Goal: Information Seeking & Learning: Understand process/instructions

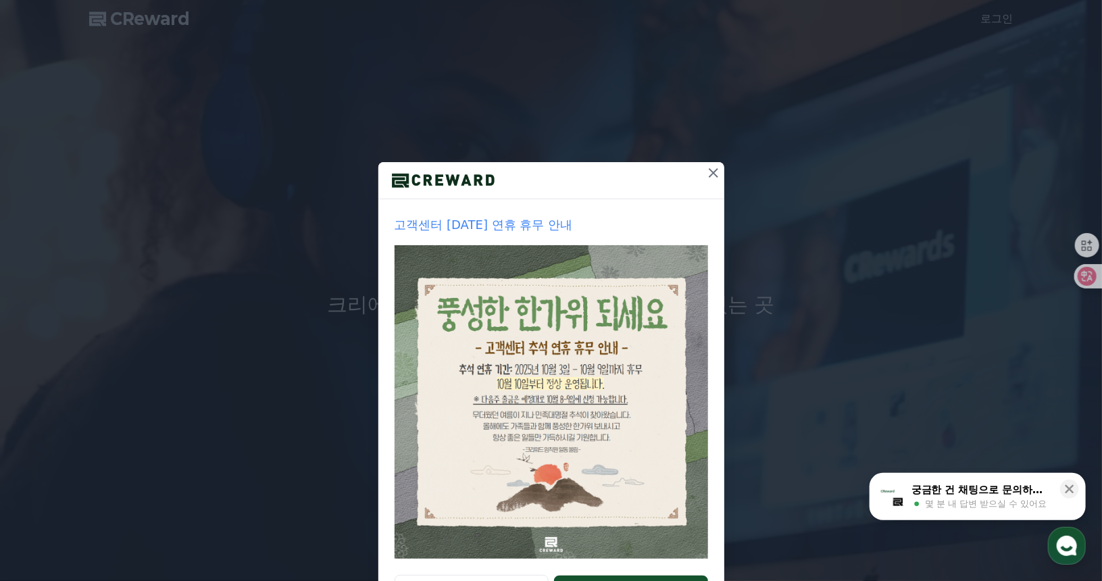
click at [710, 168] on icon at bounding box center [714, 173] width 16 height 16
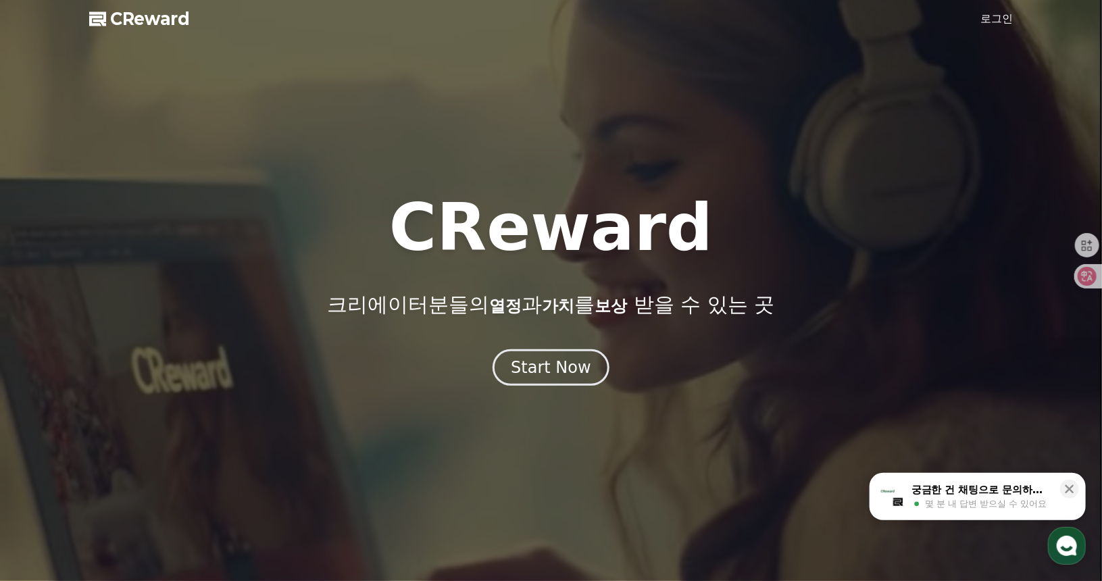
click at [998, 22] on link "로그인" at bounding box center [997, 19] width 32 height 16
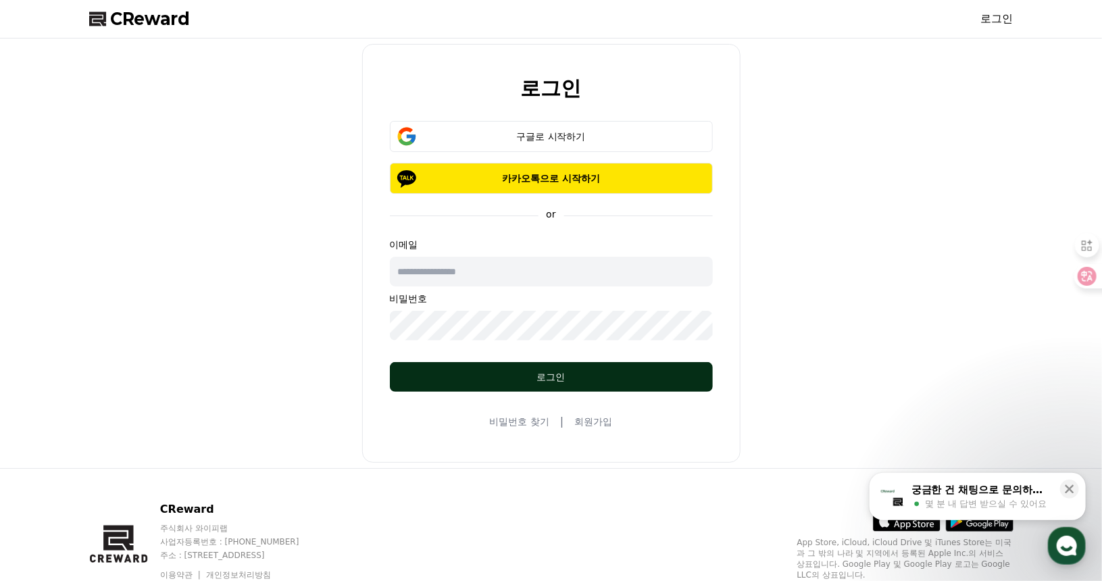
click at [556, 379] on div "로그인" at bounding box center [551, 377] width 269 height 14
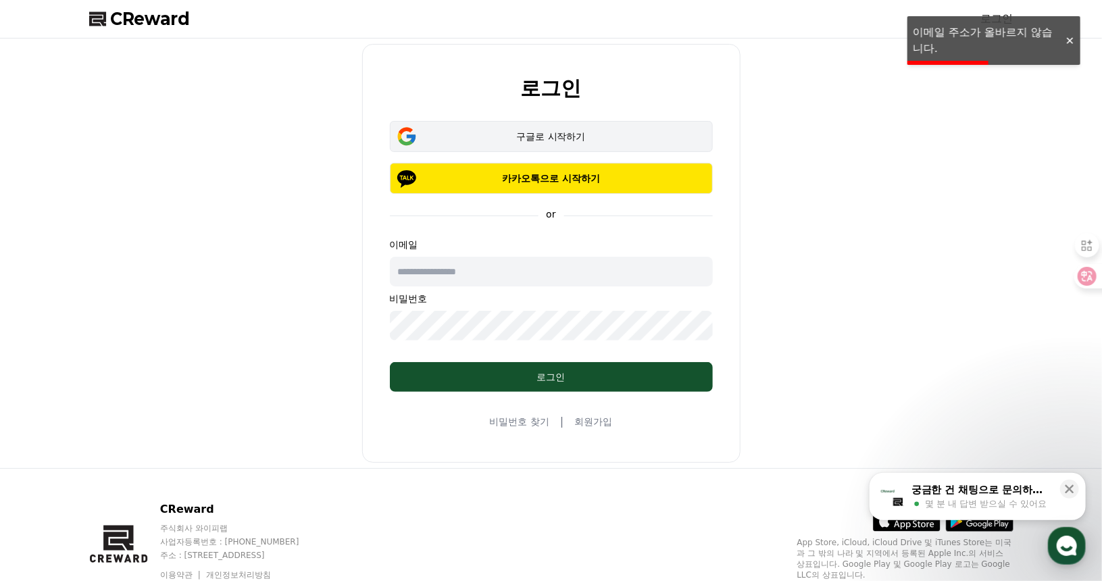
click at [550, 135] on div "구글로 시작하기" at bounding box center [552, 137] width 284 height 14
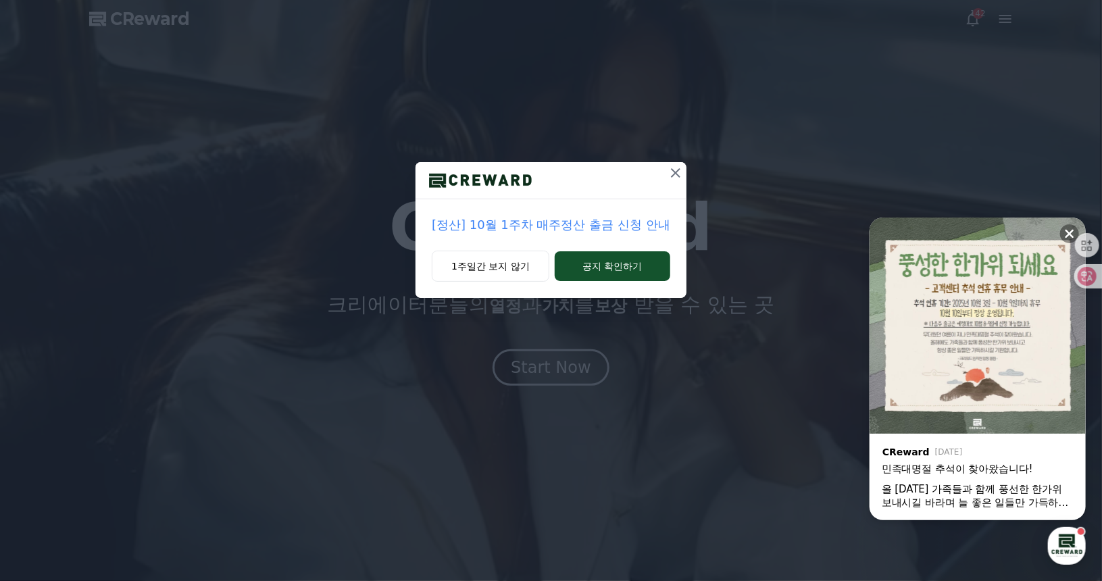
click at [676, 171] on icon at bounding box center [676, 173] width 16 height 16
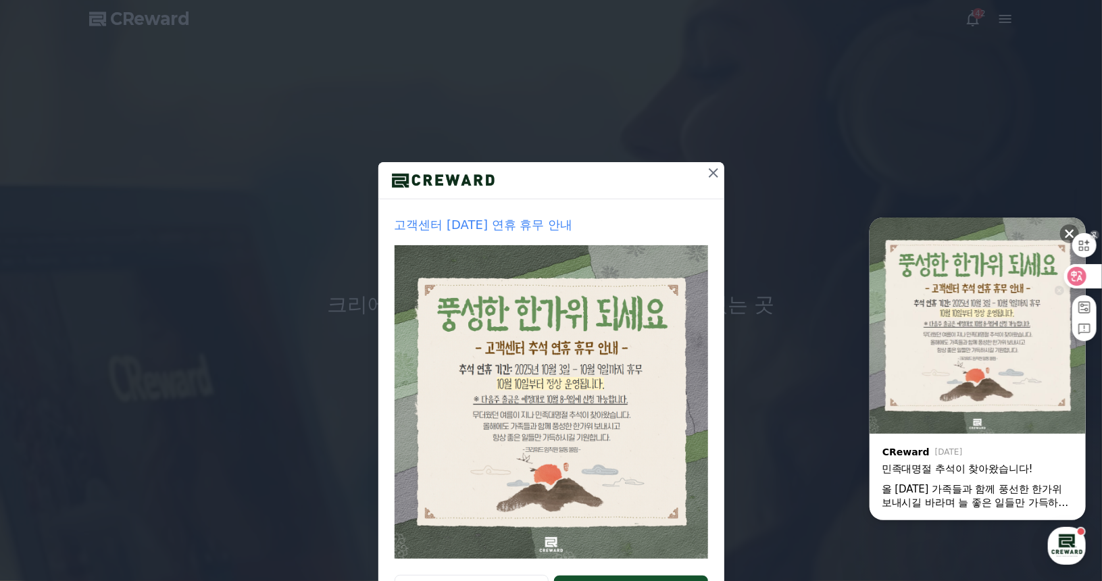
click at [1067, 232] on div at bounding box center [1081, 245] width 31 height 38
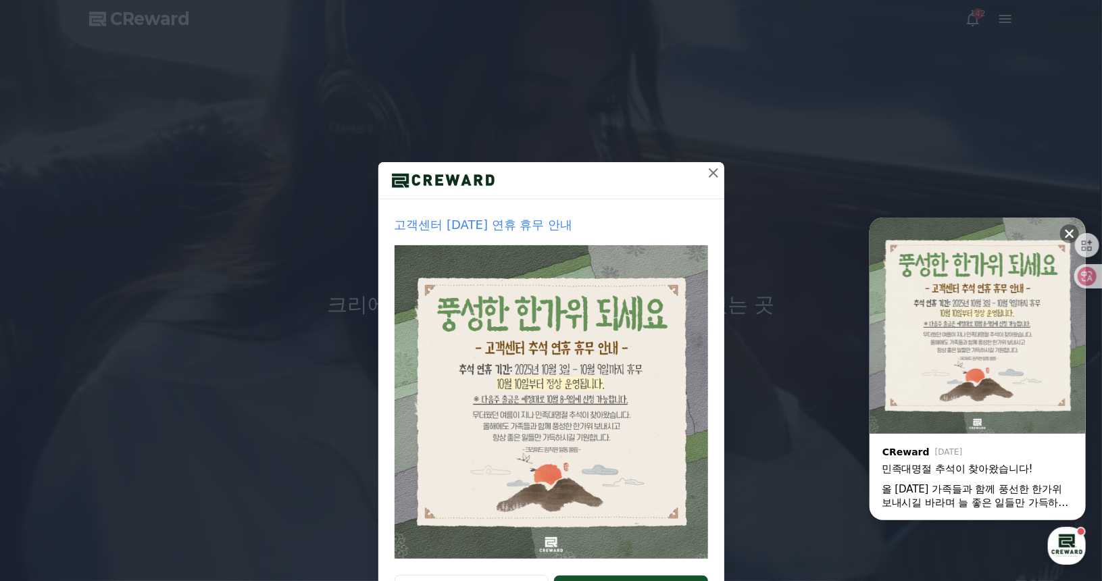
click at [711, 171] on icon at bounding box center [714, 173] width 16 height 16
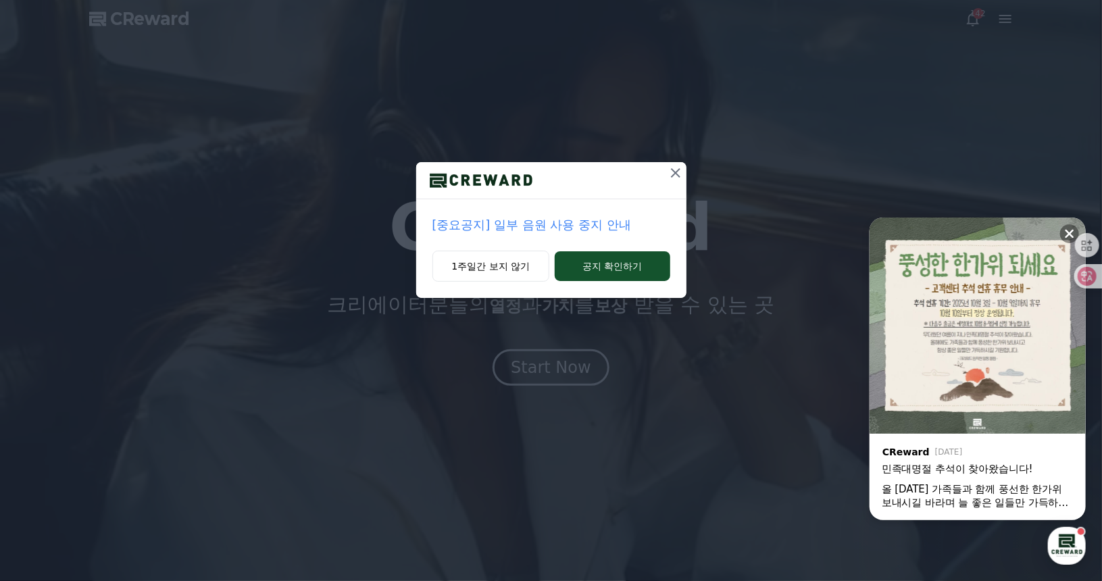
click at [673, 170] on icon at bounding box center [675, 172] width 9 height 9
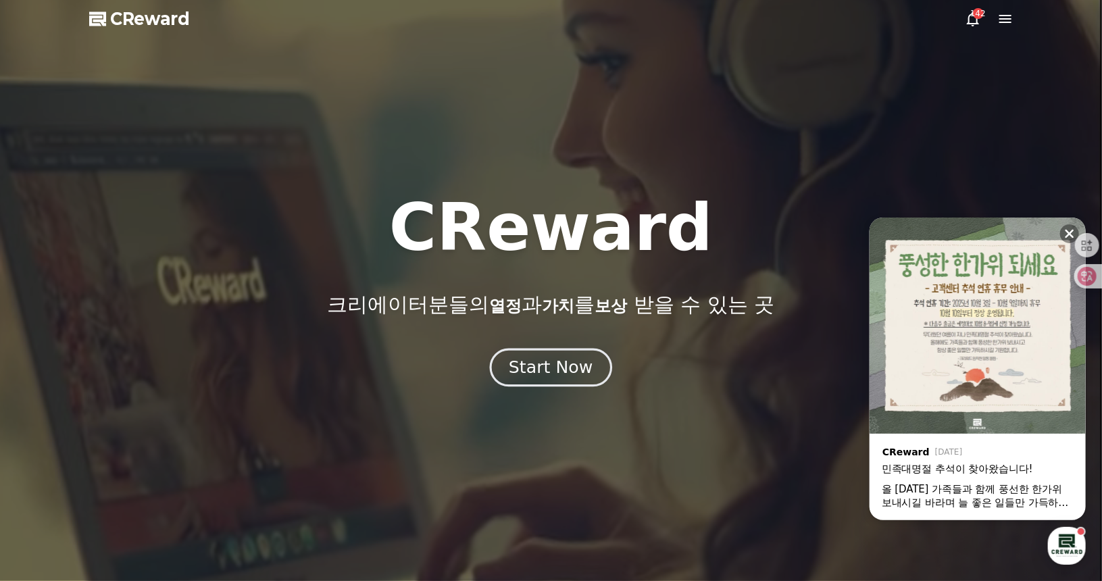
click at [556, 366] on div "Start Now" at bounding box center [551, 367] width 84 height 23
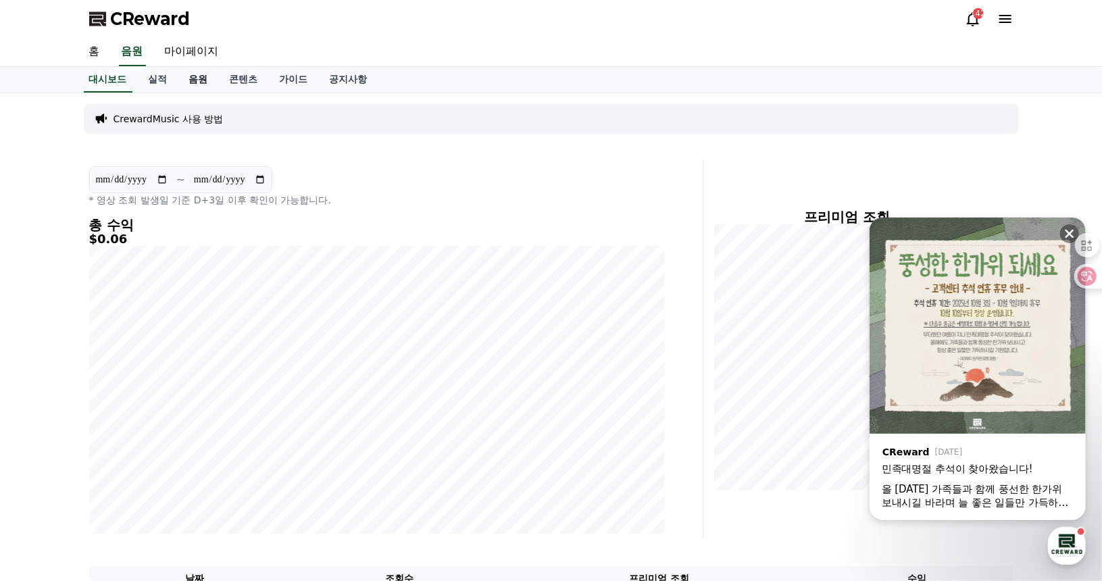
click at [201, 76] on link "음원" at bounding box center [198, 80] width 41 height 26
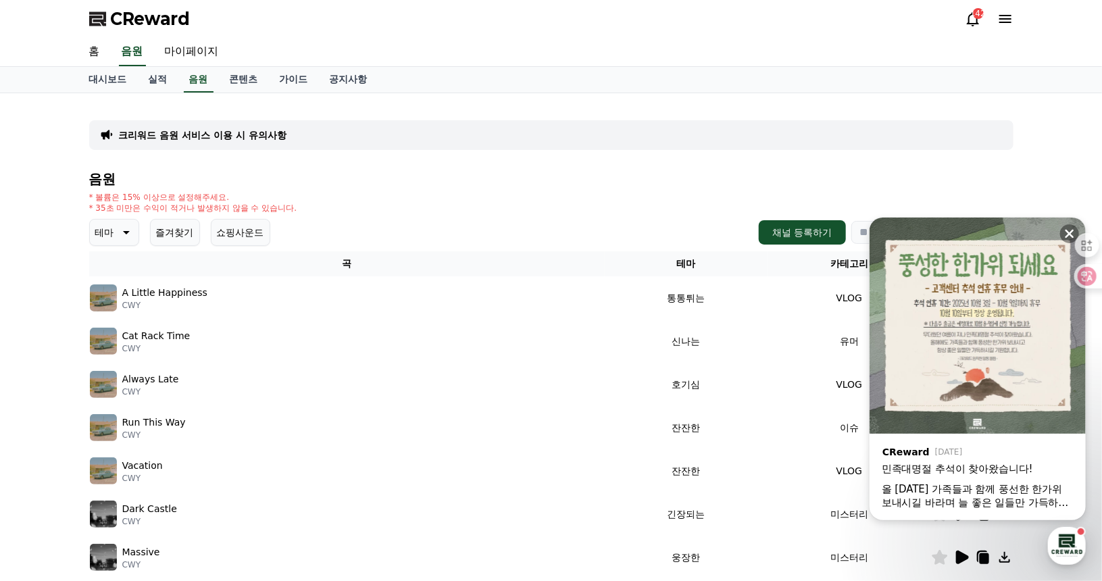
click at [237, 235] on button "쇼핑사운드" at bounding box center [240, 232] width 59 height 27
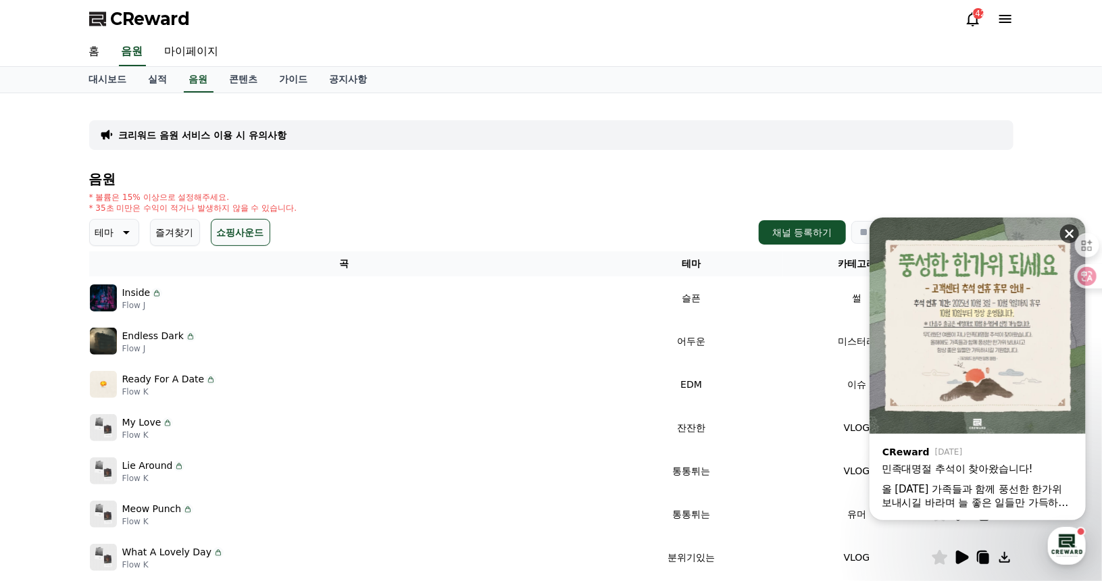
click at [1069, 230] on icon at bounding box center [1070, 234] width 14 height 14
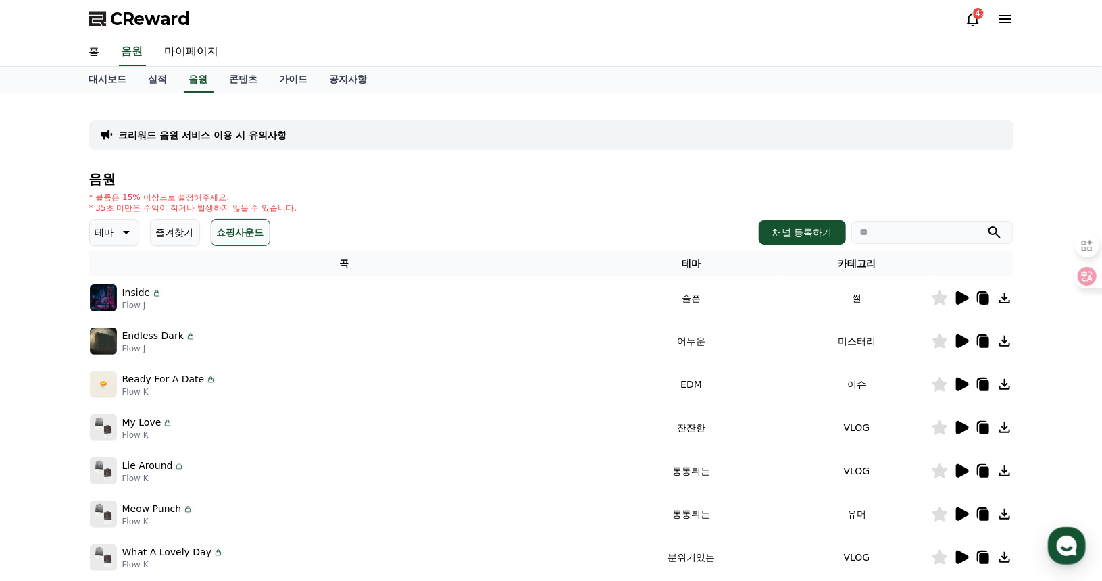
click at [957, 297] on icon at bounding box center [962, 298] width 13 height 14
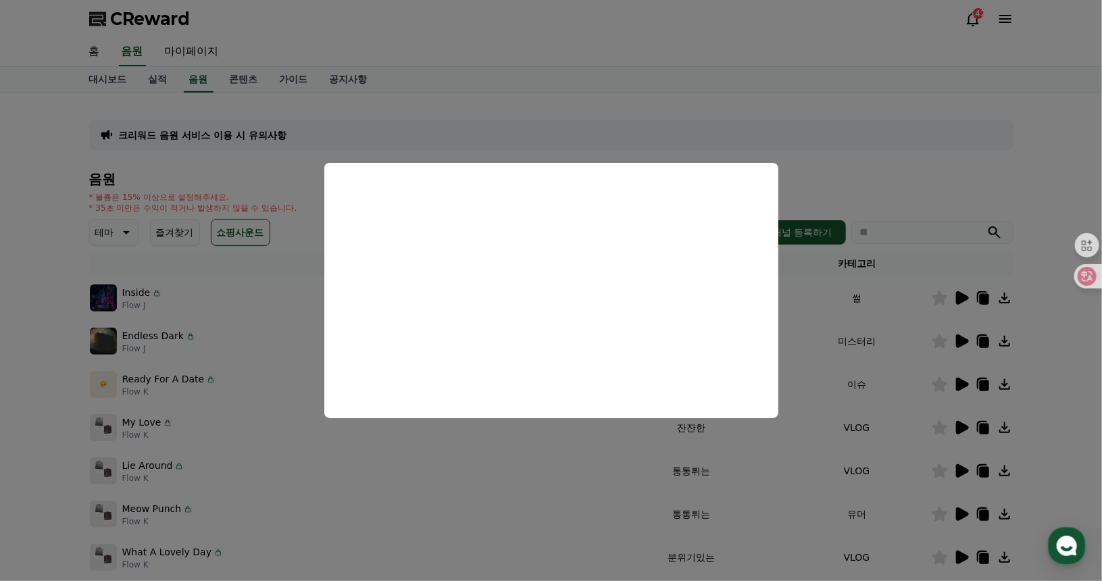
click at [883, 178] on button "close modal" at bounding box center [551, 290] width 1102 height 581
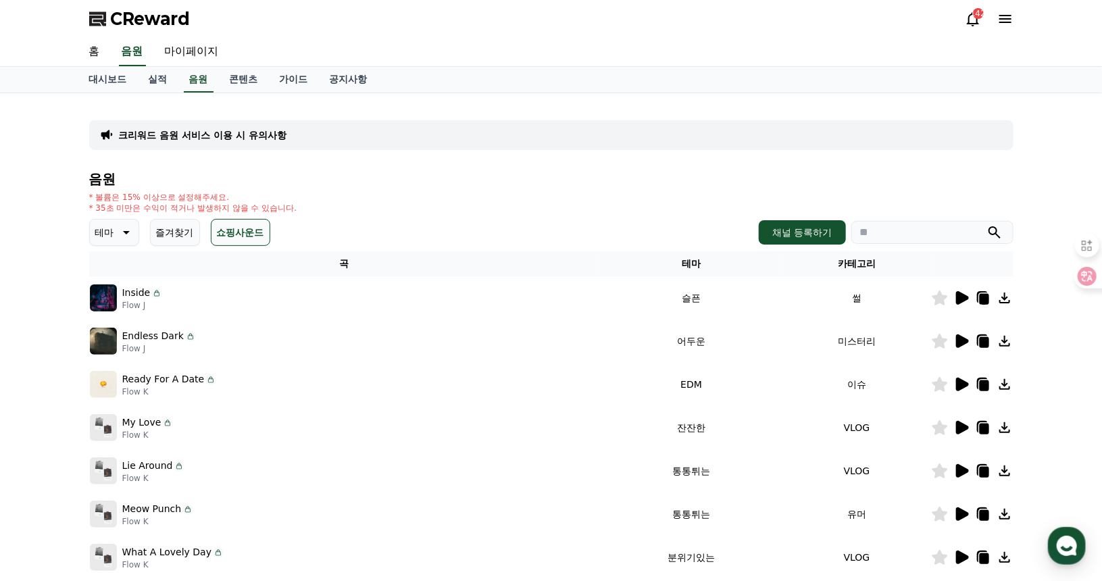
click at [961, 339] on icon at bounding box center [962, 342] width 13 height 14
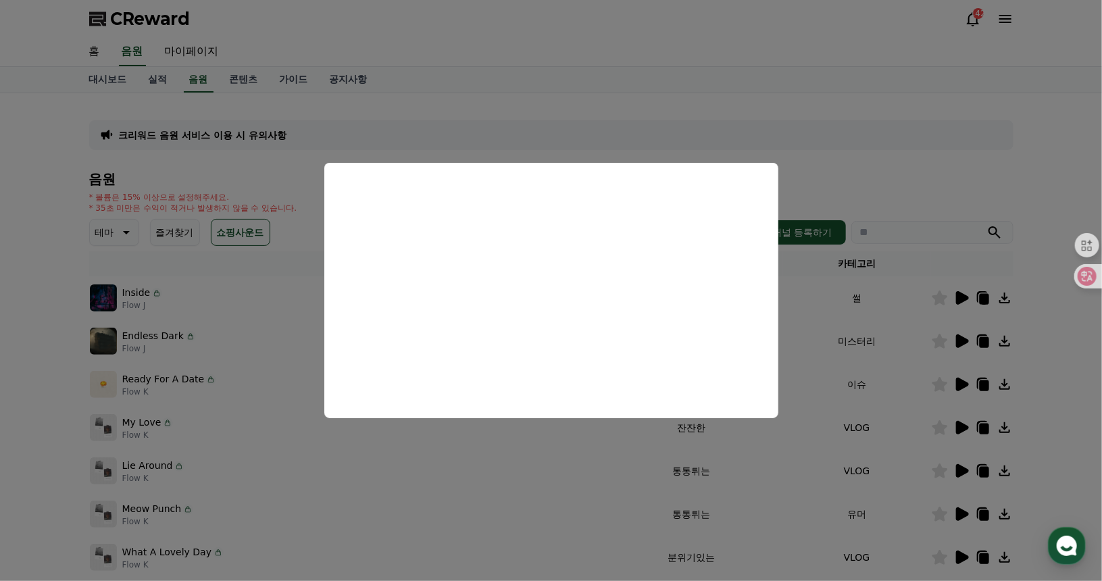
click at [594, 130] on button "close modal" at bounding box center [551, 290] width 1102 height 581
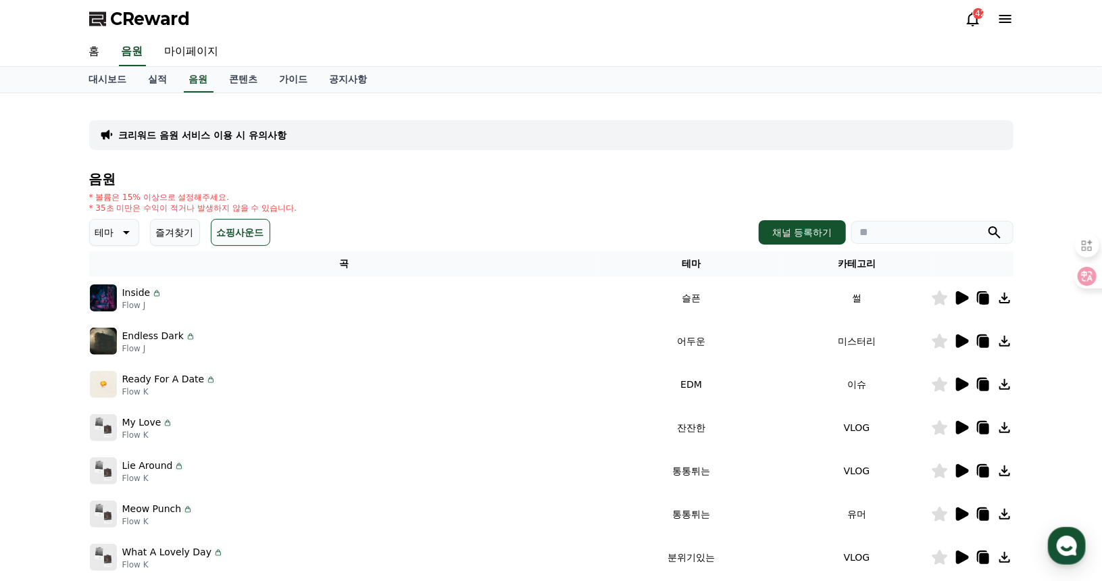
click at [963, 382] on icon at bounding box center [962, 385] width 13 height 14
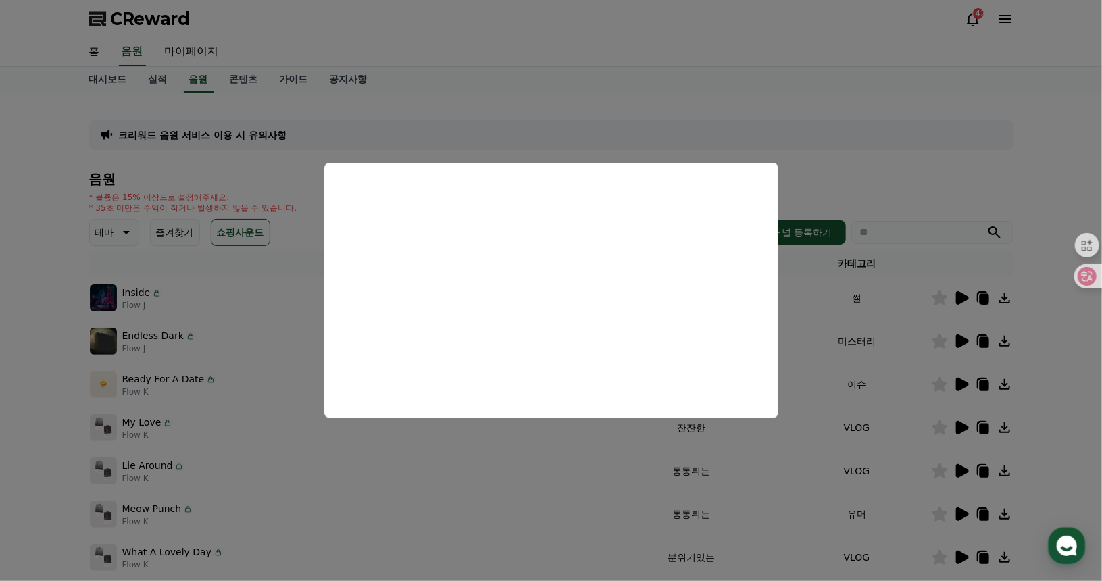
click at [819, 366] on button "close modal" at bounding box center [551, 290] width 1102 height 581
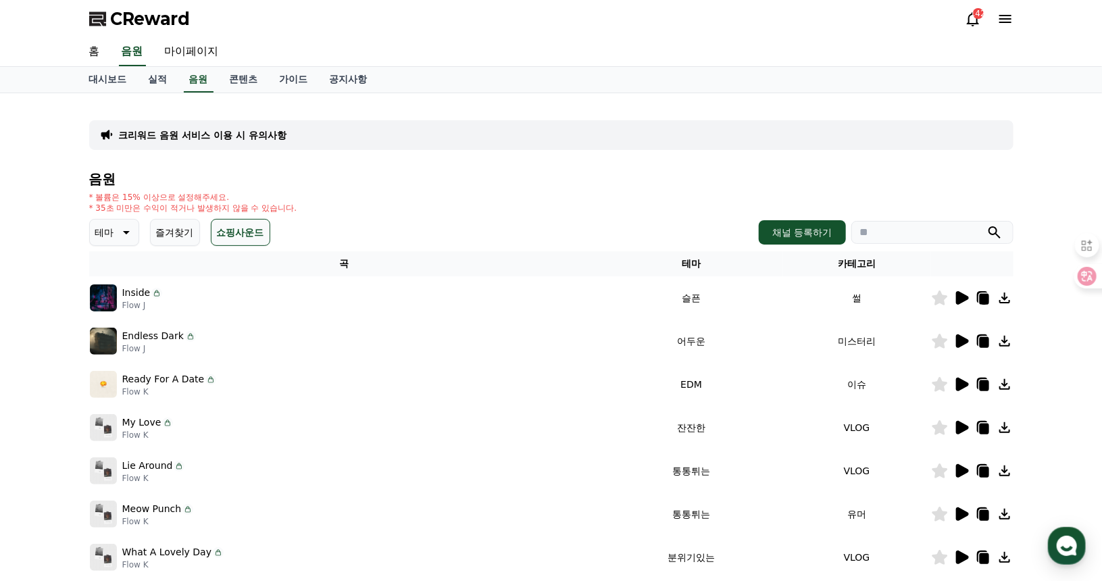
click at [957, 422] on icon at bounding box center [962, 428] width 13 height 14
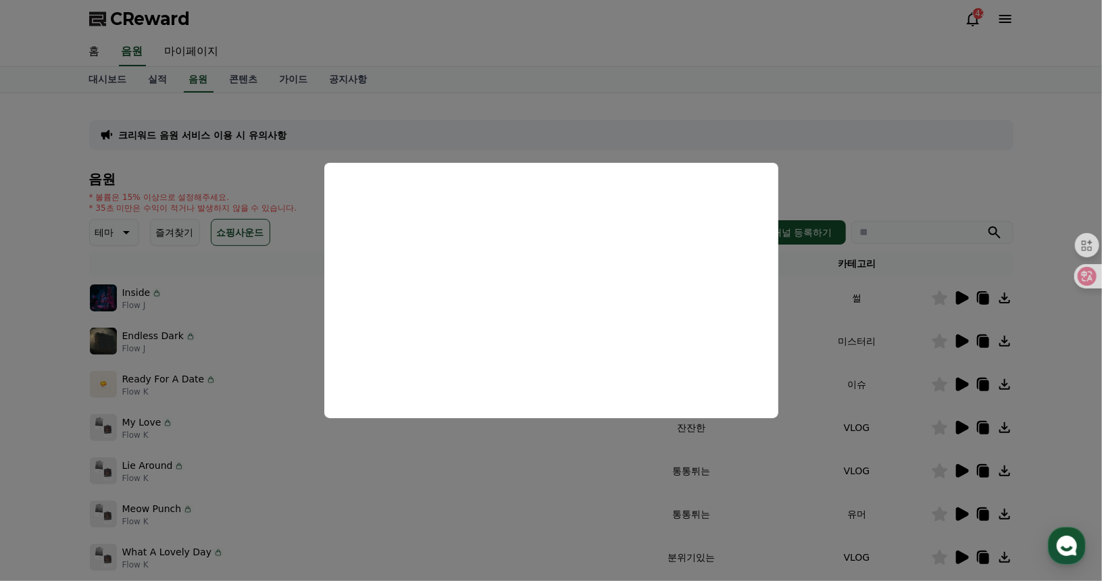
click at [952, 166] on button "close modal" at bounding box center [551, 290] width 1102 height 581
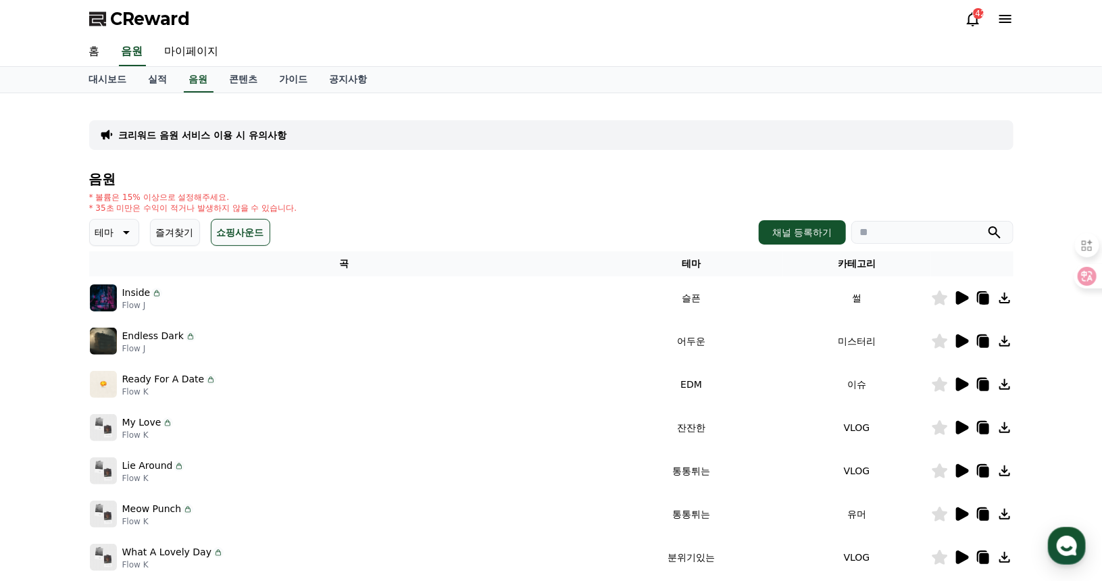
click at [963, 294] on icon at bounding box center [962, 298] width 13 height 14
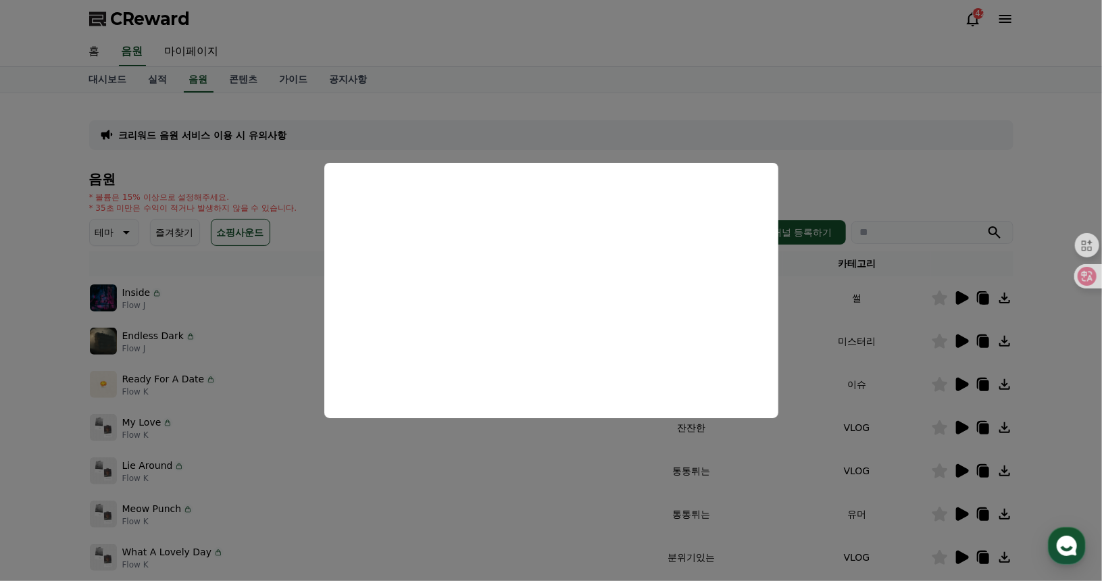
click at [844, 157] on button "close modal" at bounding box center [551, 290] width 1102 height 581
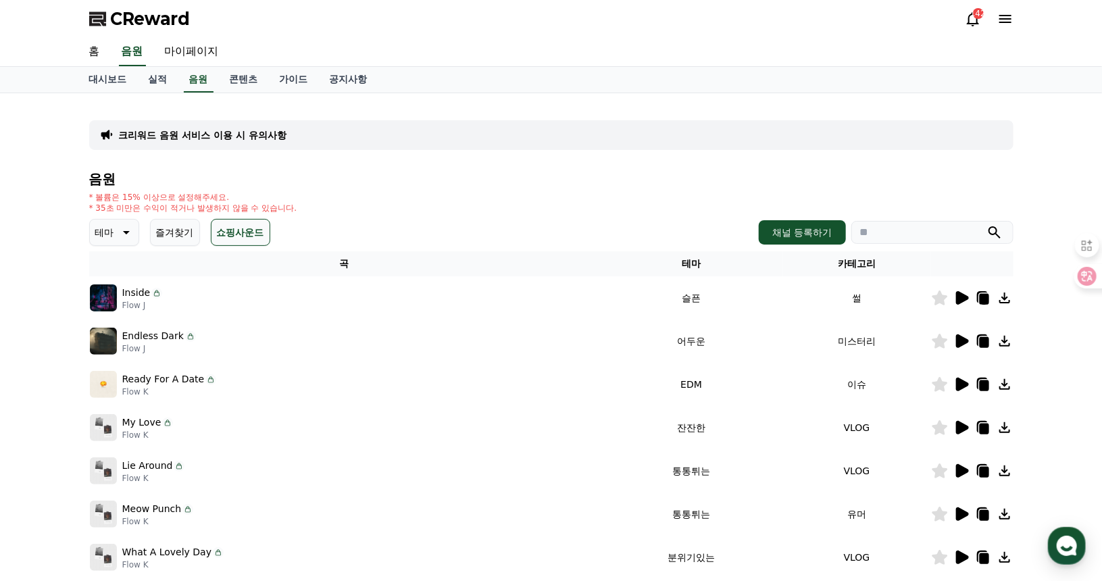
click at [984, 294] on icon at bounding box center [983, 299] width 9 height 11
click at [962, 427] on icon at bounding box center [962, 428] width 13 height 14
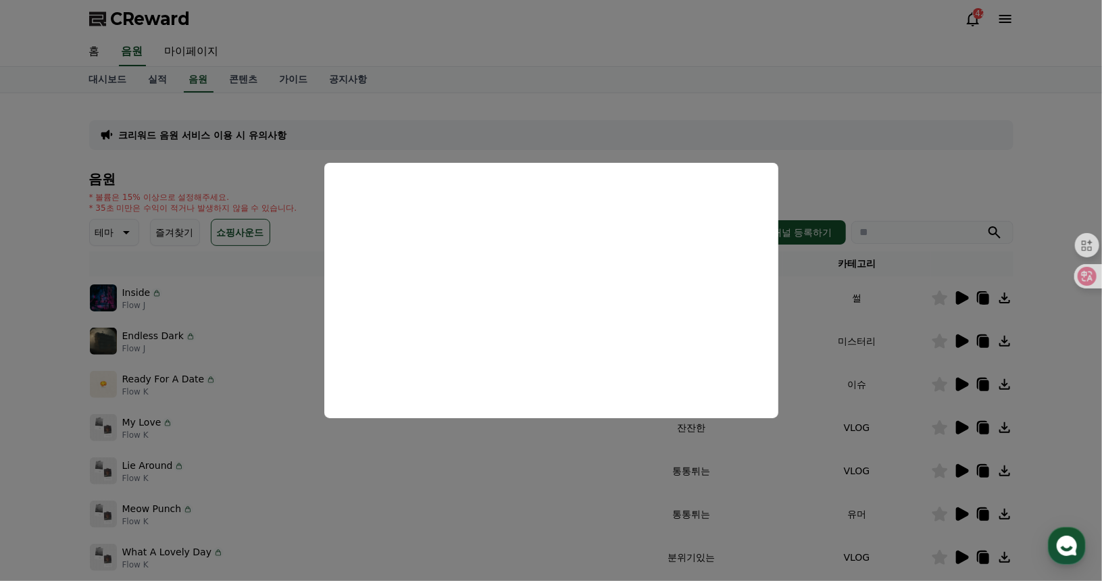
click at [910, 178] on button "close modal" at bounding box center [551, 290] width 1102 height 581
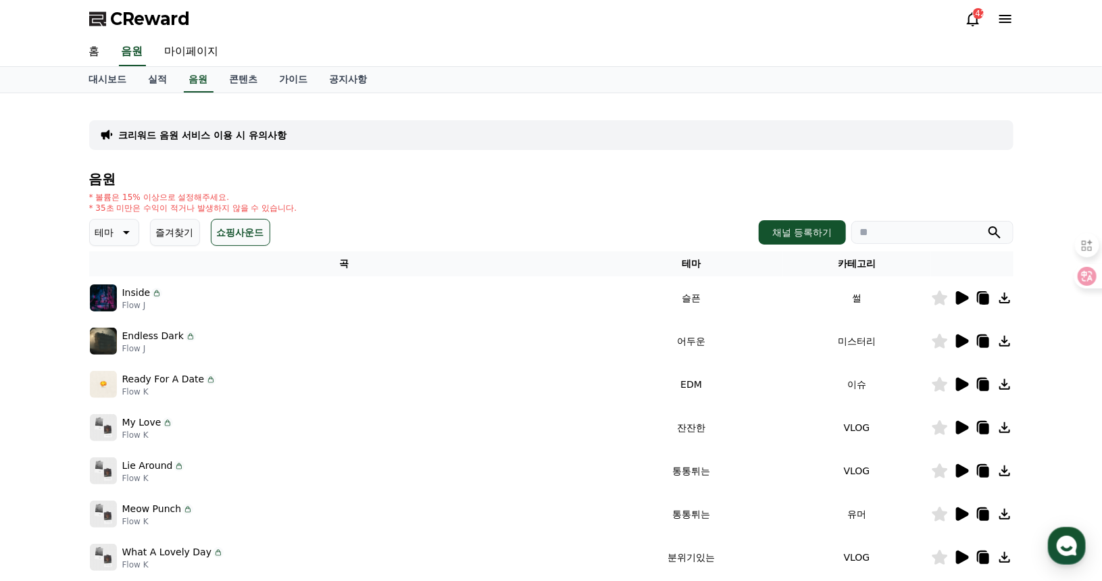
click at [959, 471] on icon at bounding box center [962, 471] width 13 height 14
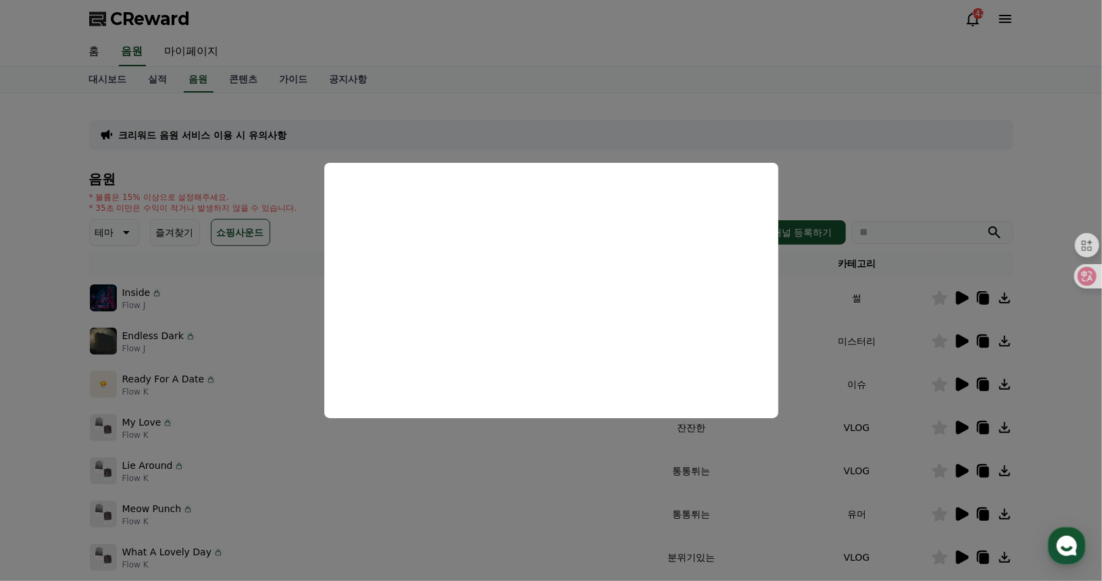
click at [940, 194] on button "close modal" at bounding box center [551, 290] width 1102 height 581
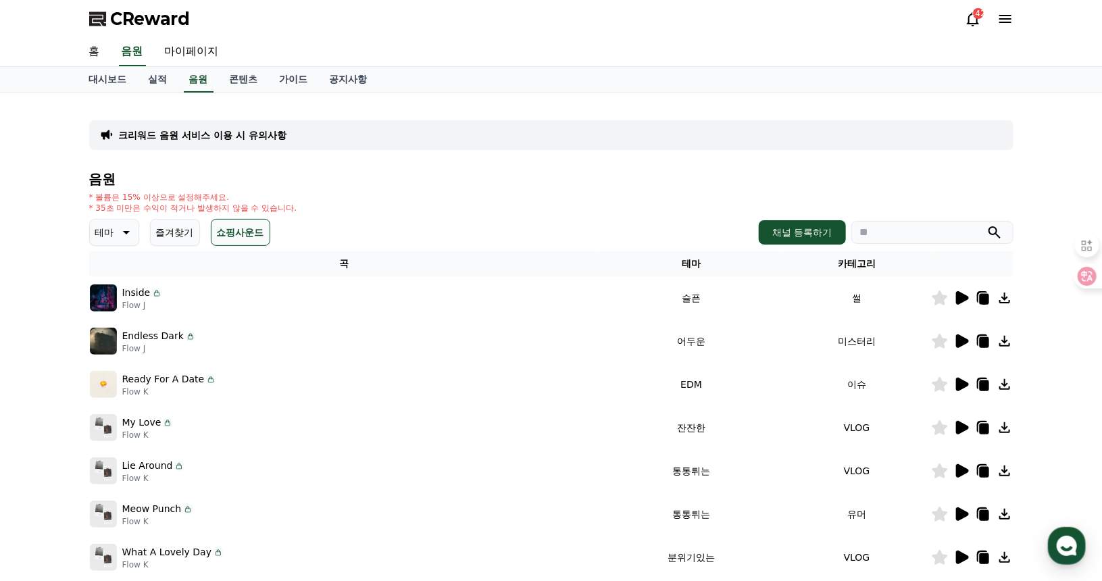
click at [981, 427] on icon at bounding box center [983, 429] width 9 height 11
click at [917, 170] on div "크리워드 음원 서비스 이용 시 유의사항 음원 * 볼륨은 15% 이상으로 설정해주세요. * 35초 미만은 수익이 적거나 발생하지 않을 수 있습니…" at bounding box center [551, 420] width 925 height 632
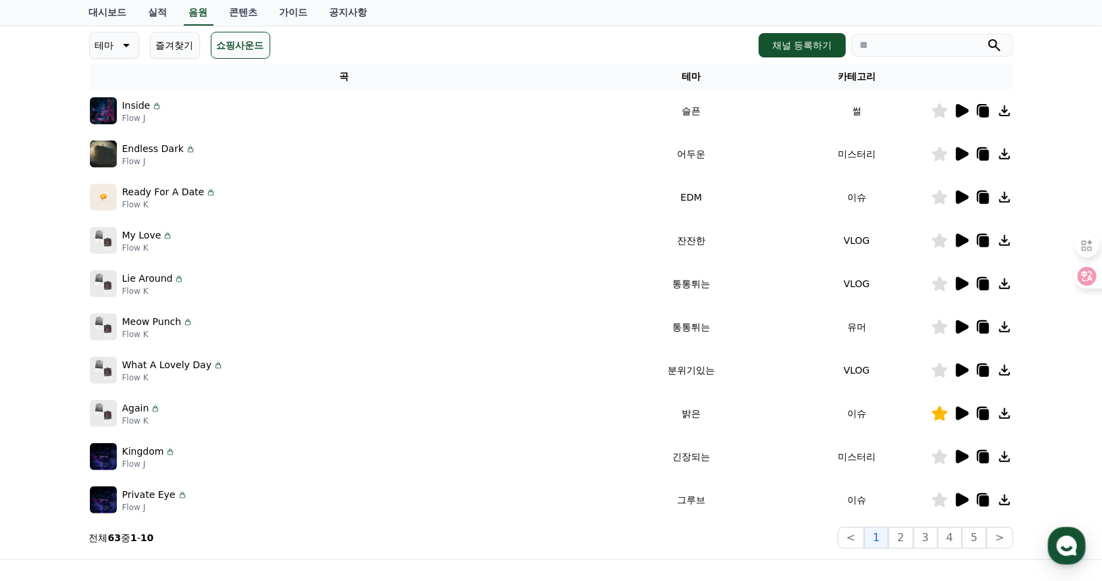
scroll to position [225, 0]
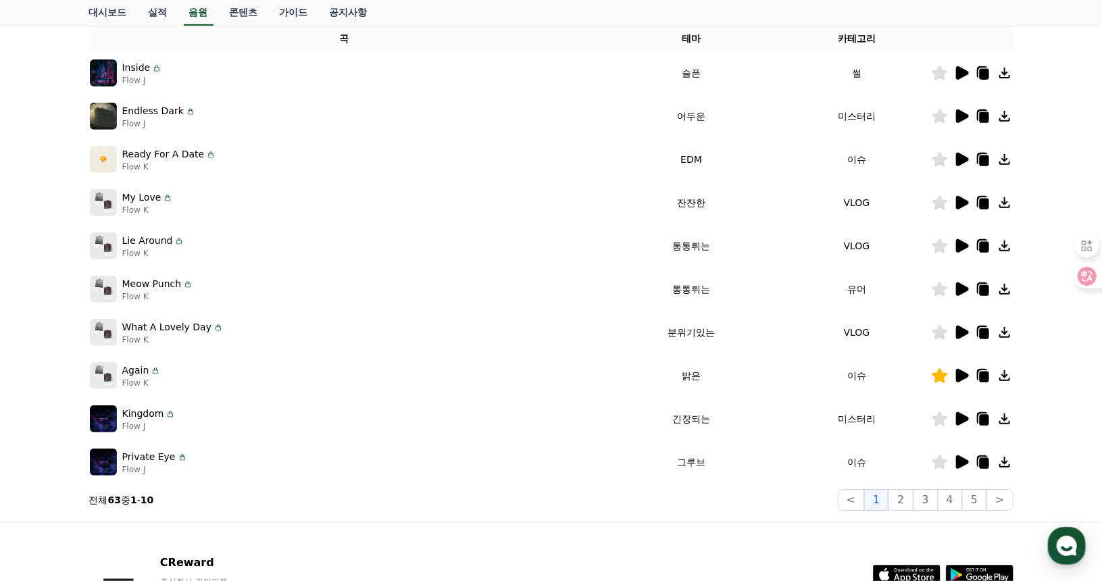
click at [965, 332] on icon at bounding box center [962, 333] width 13 height 14
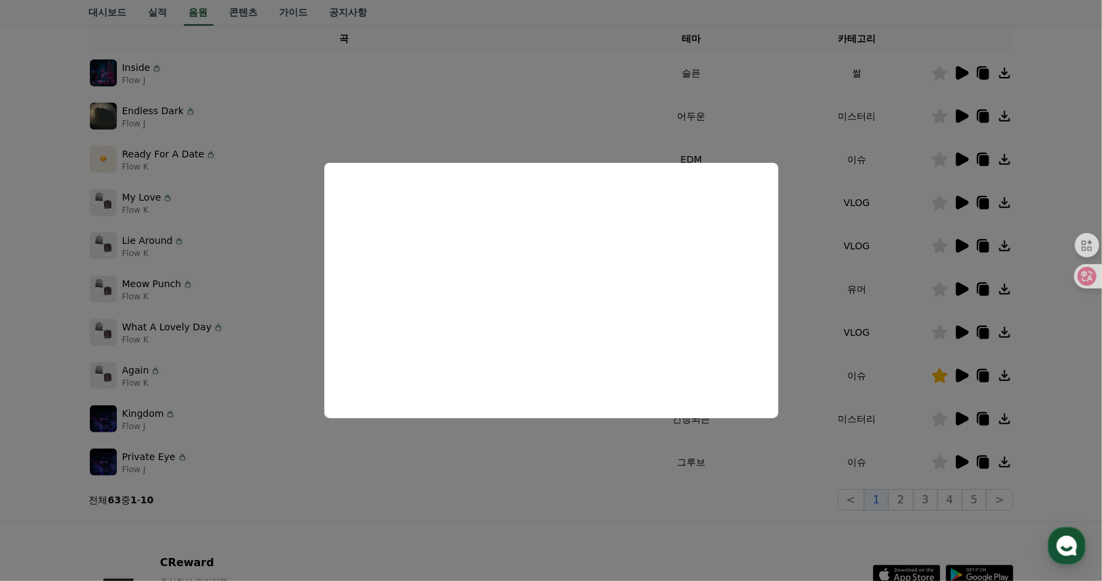
click at [1054, 210] on button "close modal" at bounding box center [551, 290] width 1102 height 581
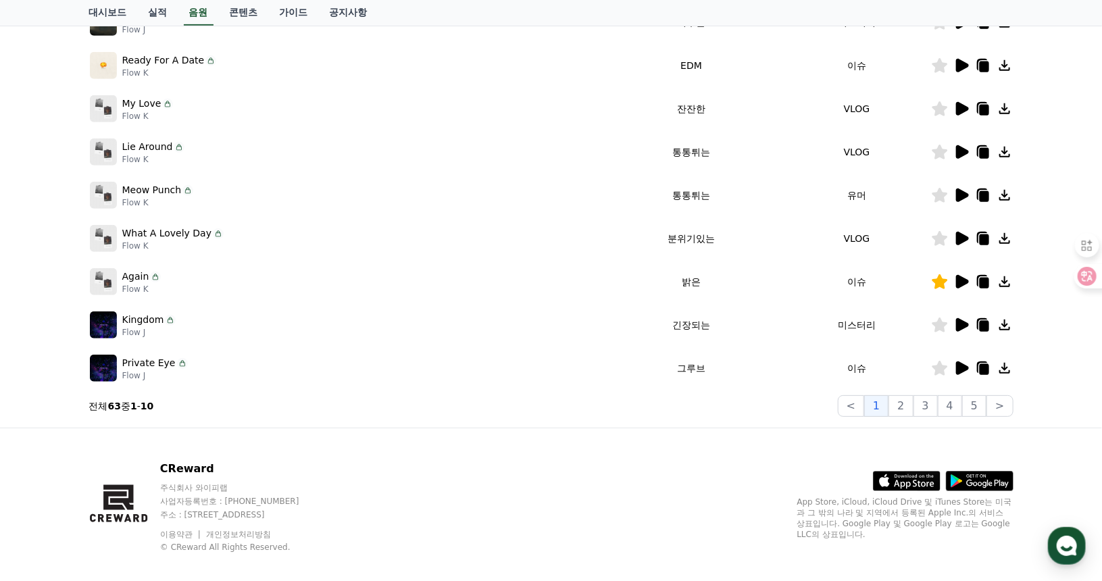
scroll to position [333, 0]
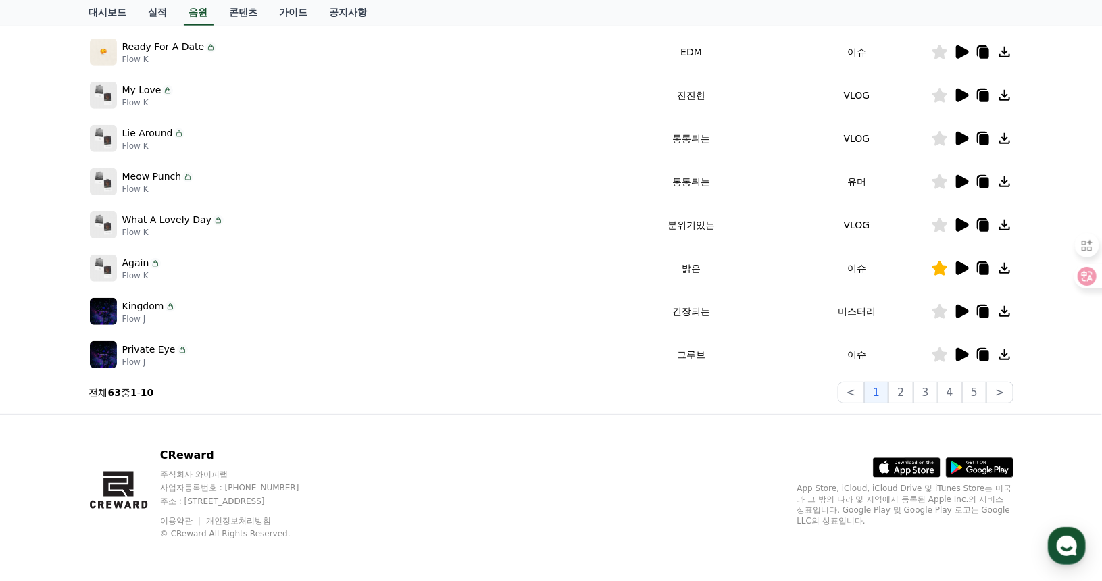
click at [963, 353] on icon at bounding box center [962, 355] width 13 height 14
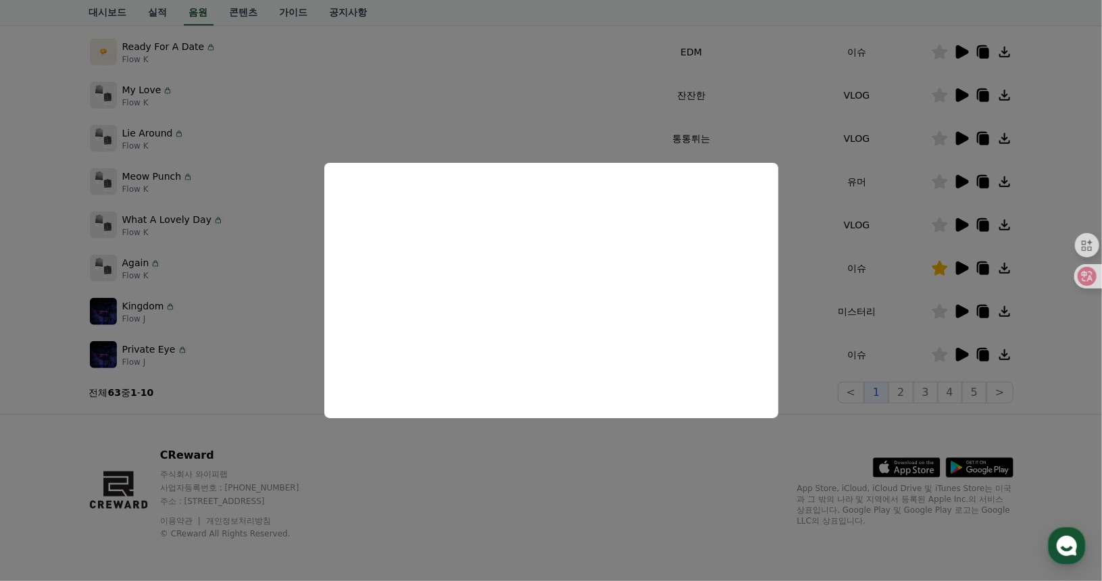
click at [787, 417] on button "close modal" at bounding box center [551, 290] width 1102 height 581
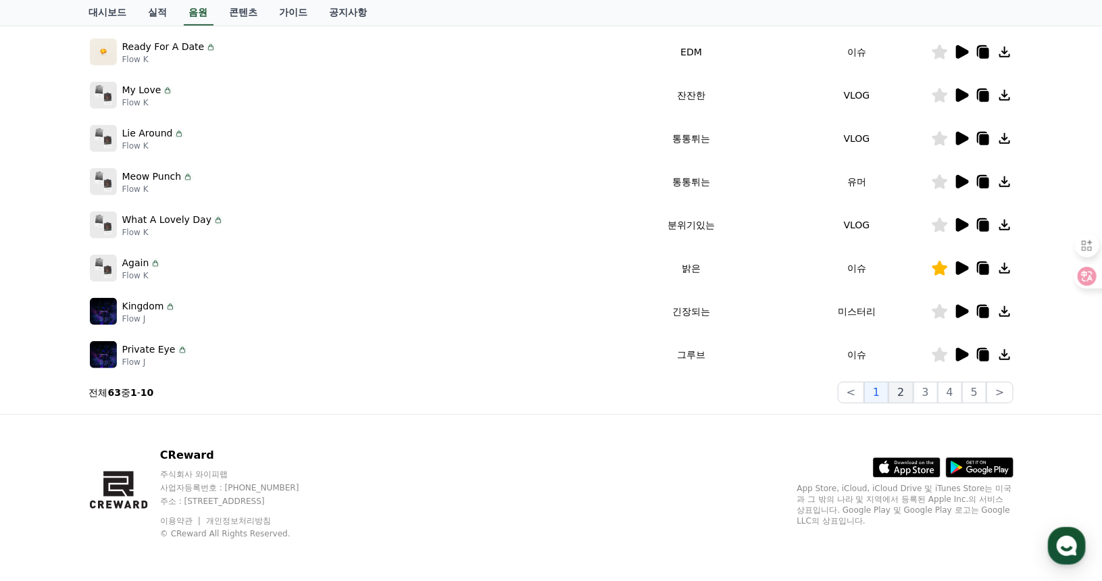
click at [912, 389] on button "2" at bounding box center [901, 393] width 24 height 22
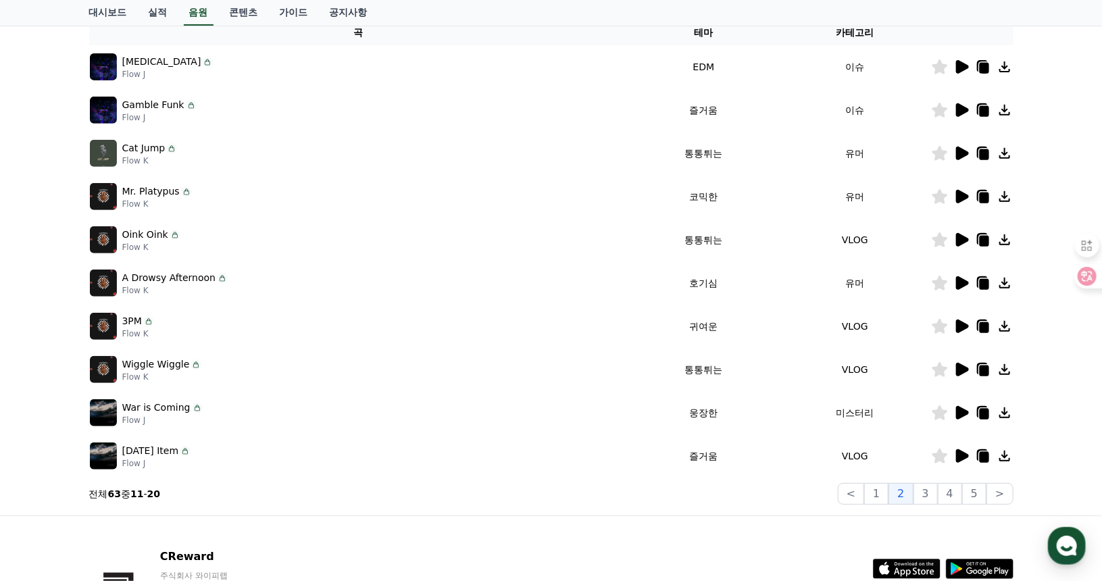
scroll to position [220, 0]
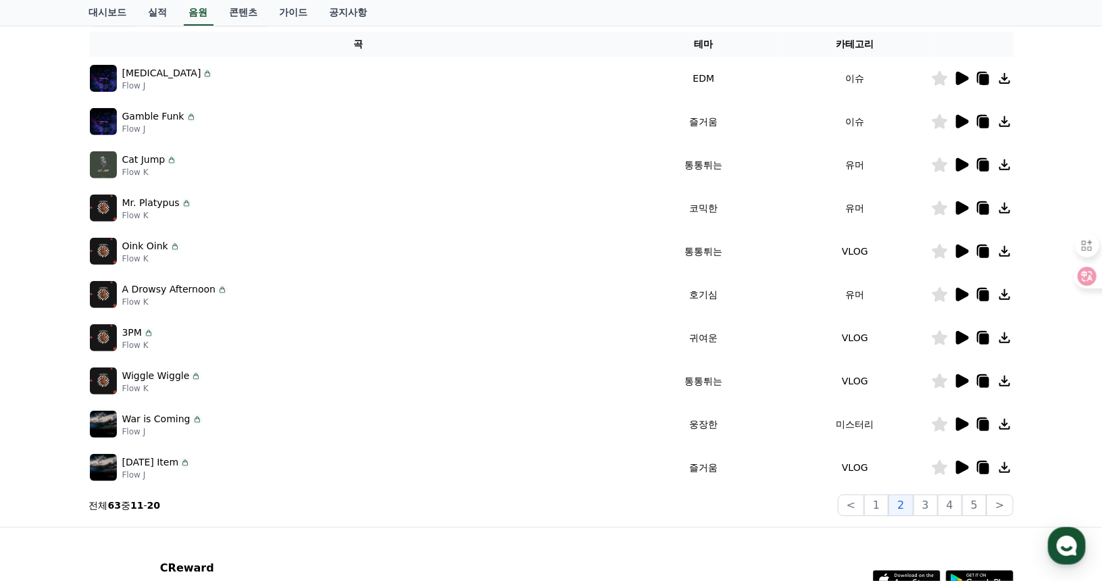
click at [964, 80] on icon at bounding box center [962, 79] width 13 height 14
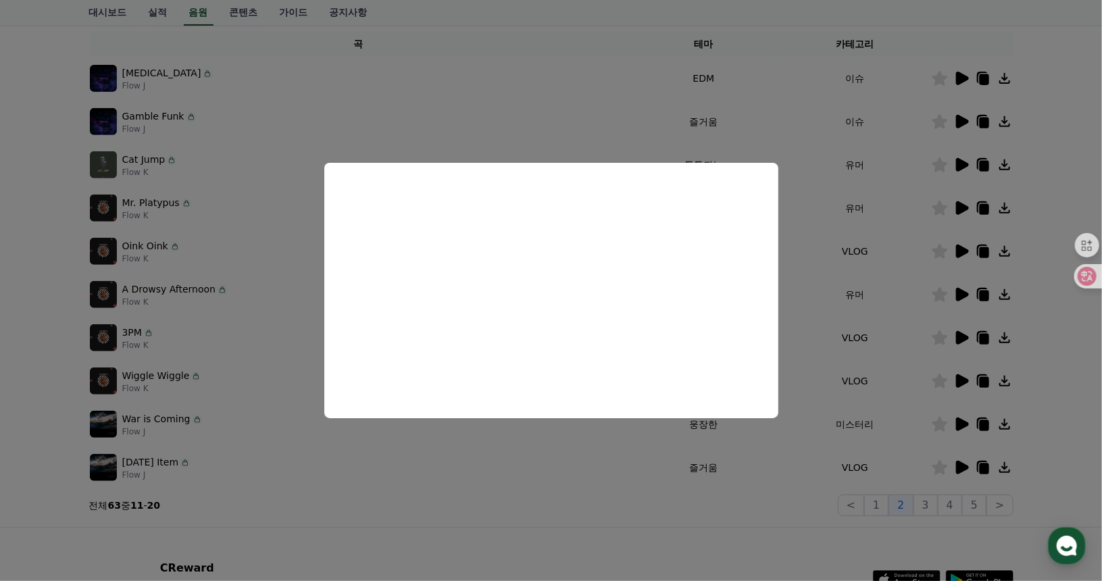
click at [1057, 163] on button "close modal" at bounding box center [551, 290] width 1102 height 581
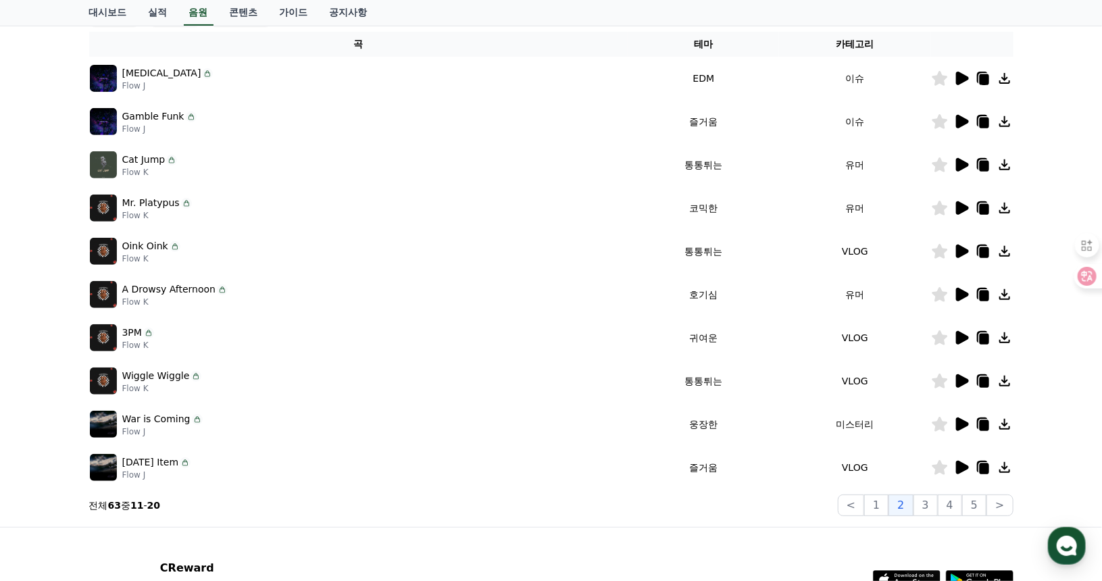
click at [961, 245] on icon at bounding box center [962, 252] width 13 height 14
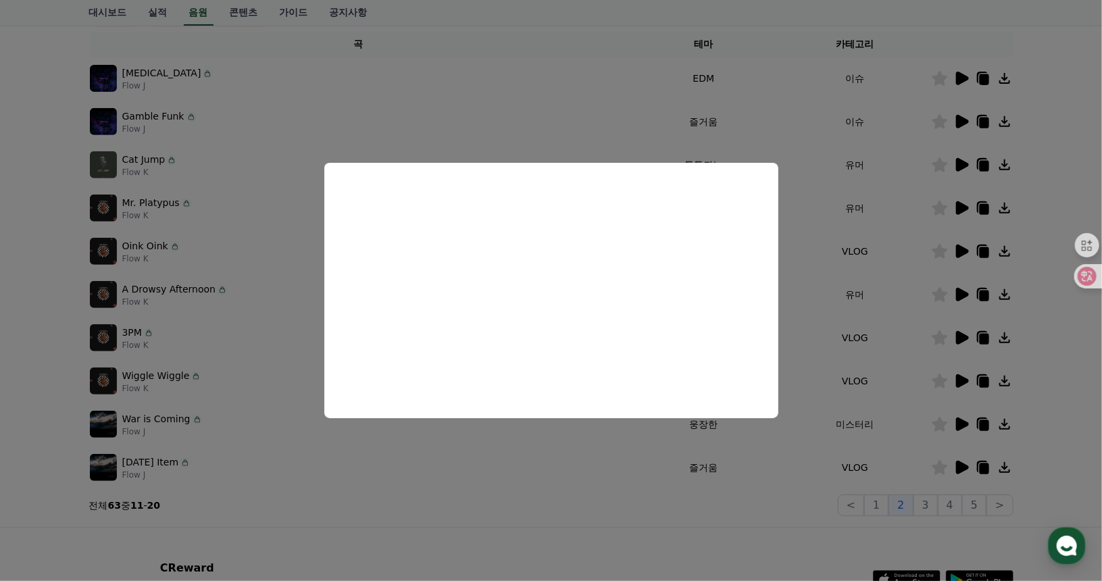
click at [1042, 210] on button "close modal" at bounding box center [551, 290] width 1102 height 581
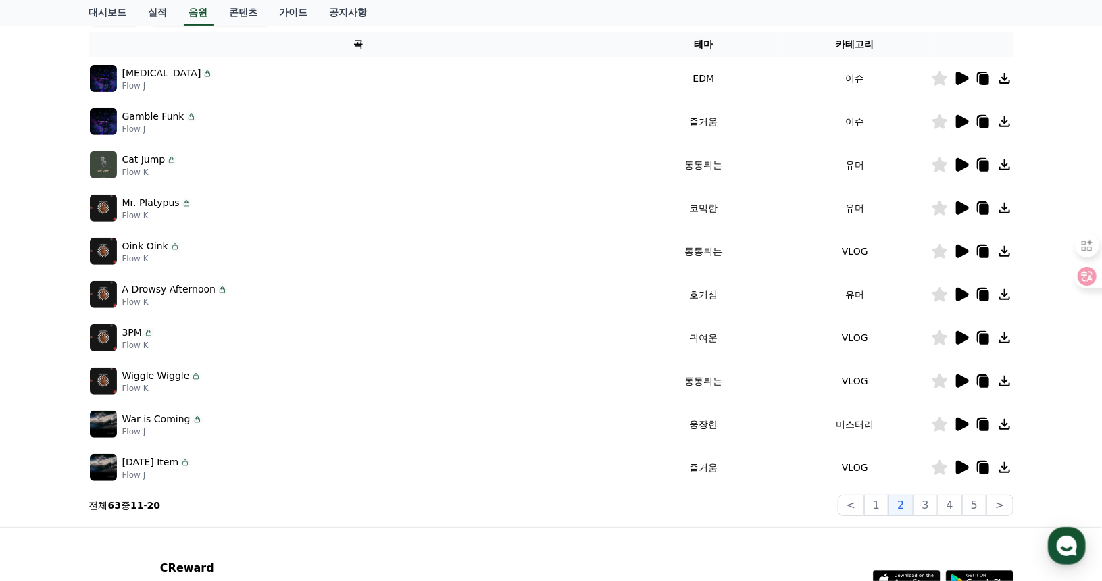
click at [958, 341] on icon at bounding box center [962, 338] width 13 height 14
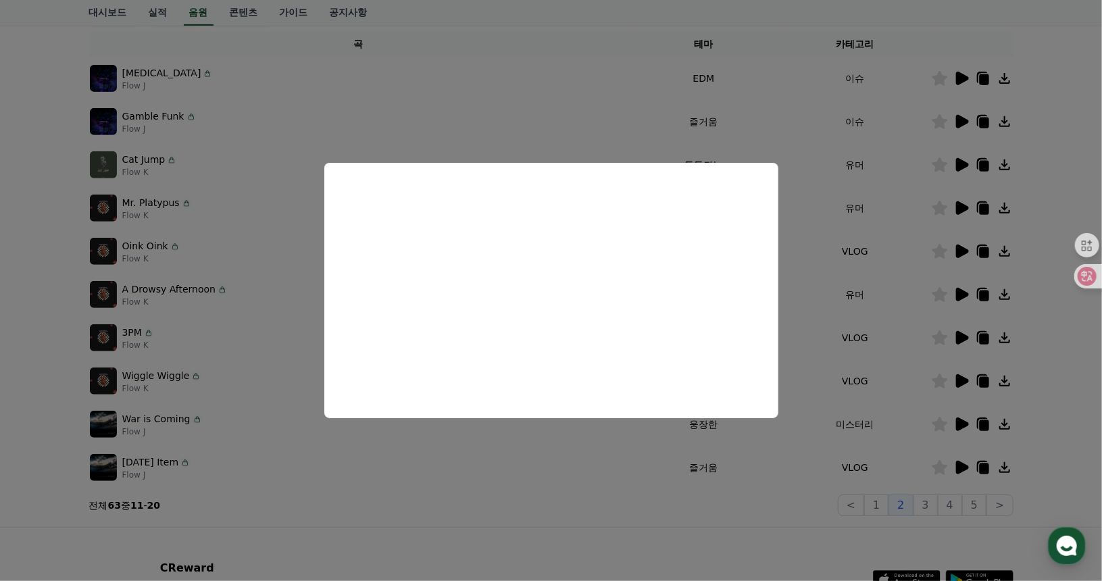
click at [961, 377] on button "close modal" at bounding box center [551, 290] width 1102 height 581
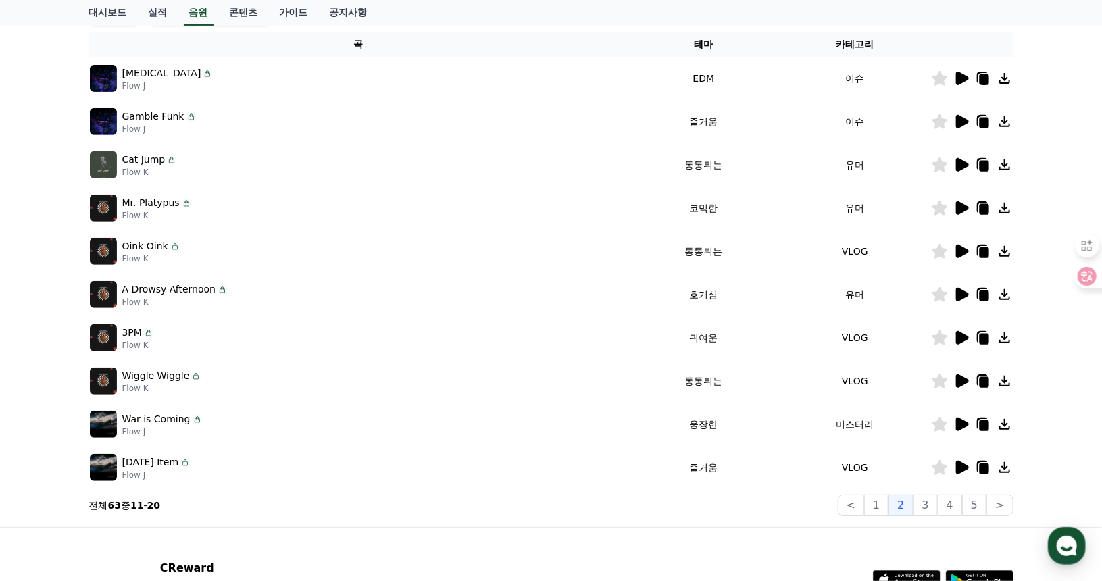
click at [961, 377] on icon at bounding box center [962, 381] width 13 height 14
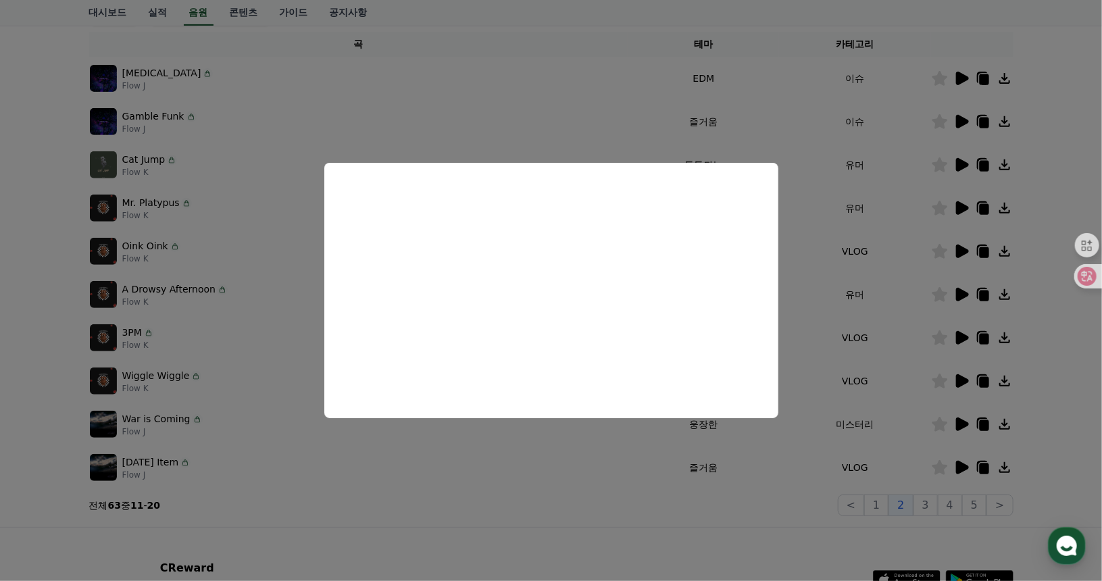
click at [960, 468] on button "close modal" at bounding box center [551, 290] width 1102 height 581
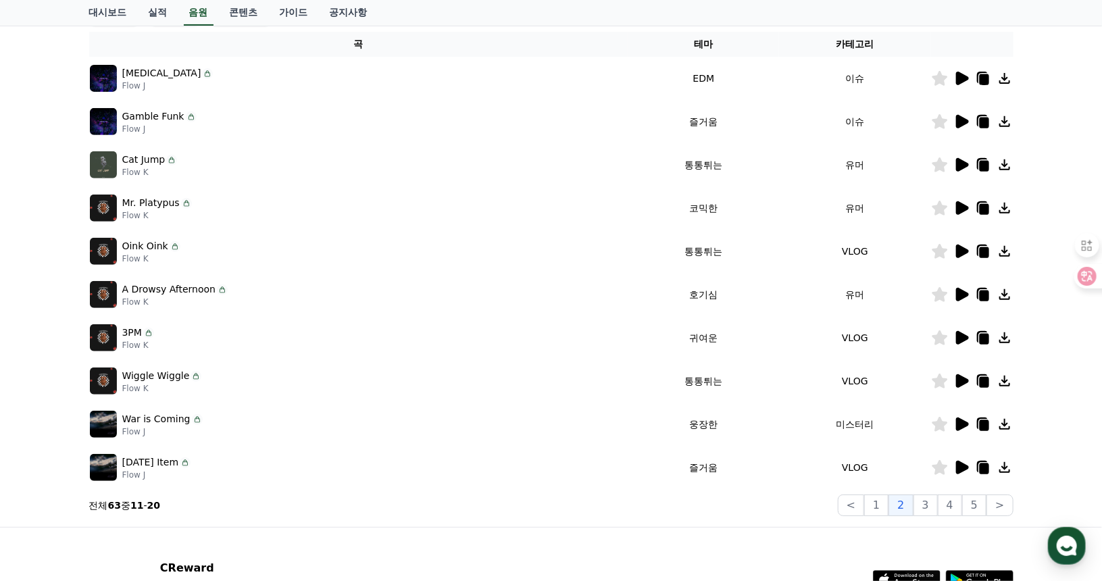
click at [960, 468] on icon at bounding box center [962, 468] width 13 height 14
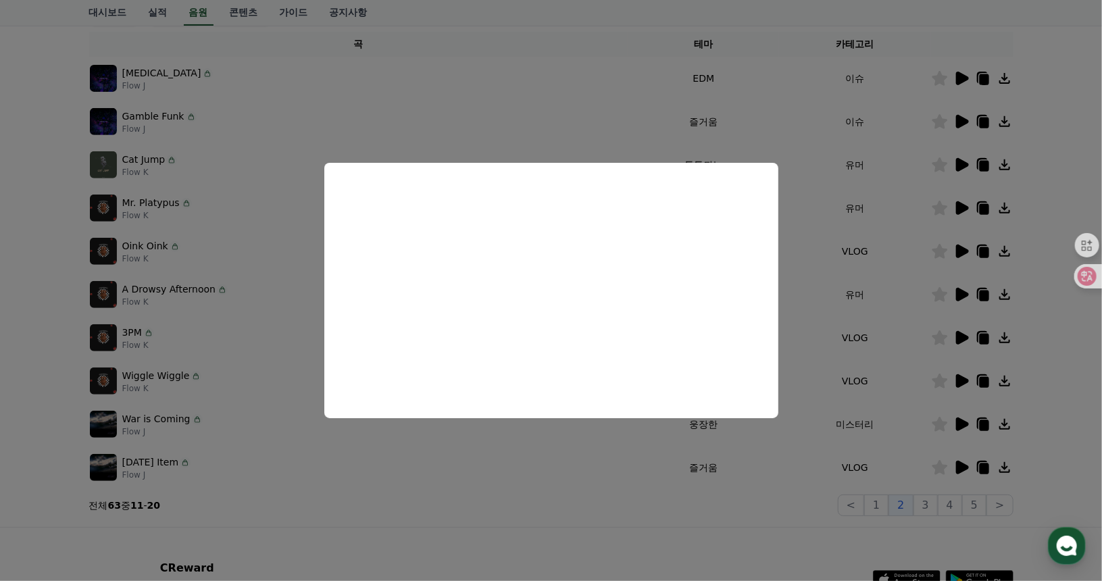
click at [931, 506] on button "close modal" at bounding box center [551, 290] width 1102 height 581
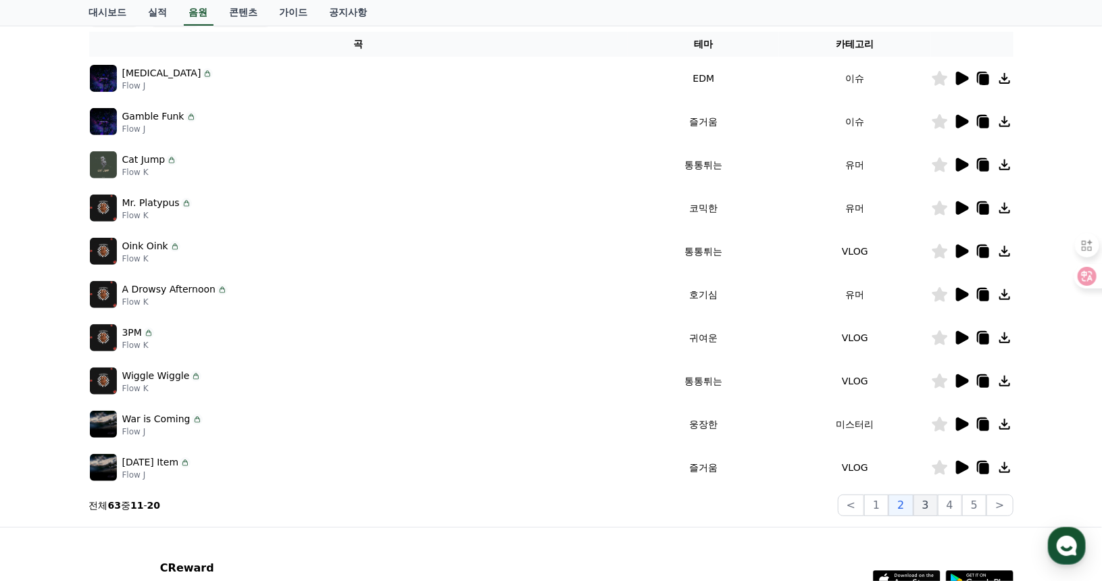
click at [931, 505] on button "3" at bounding box center [926, 506] width 24 height 22
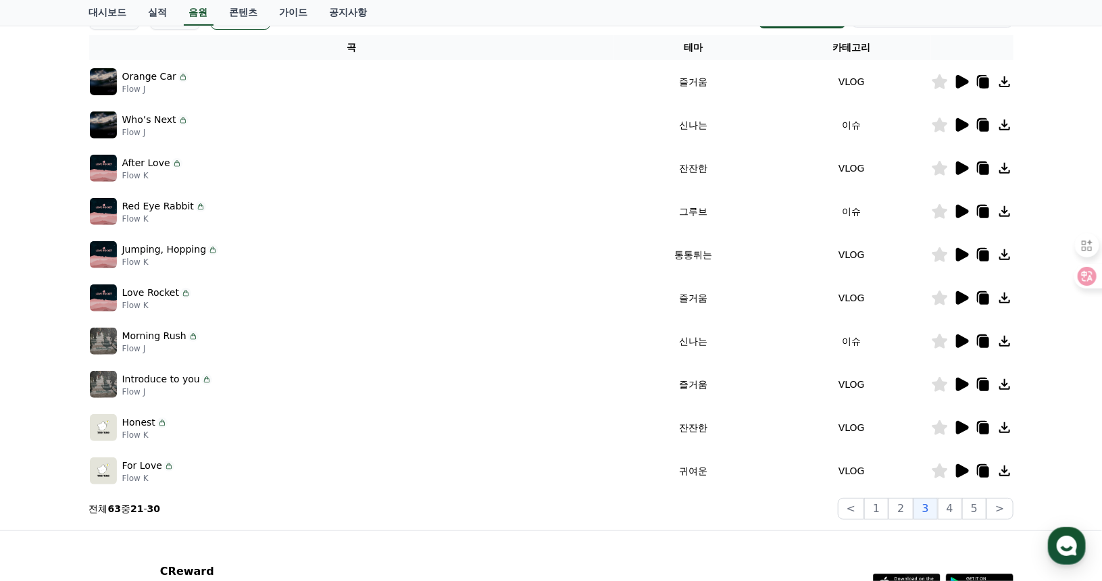
scroll to position [107, 0]
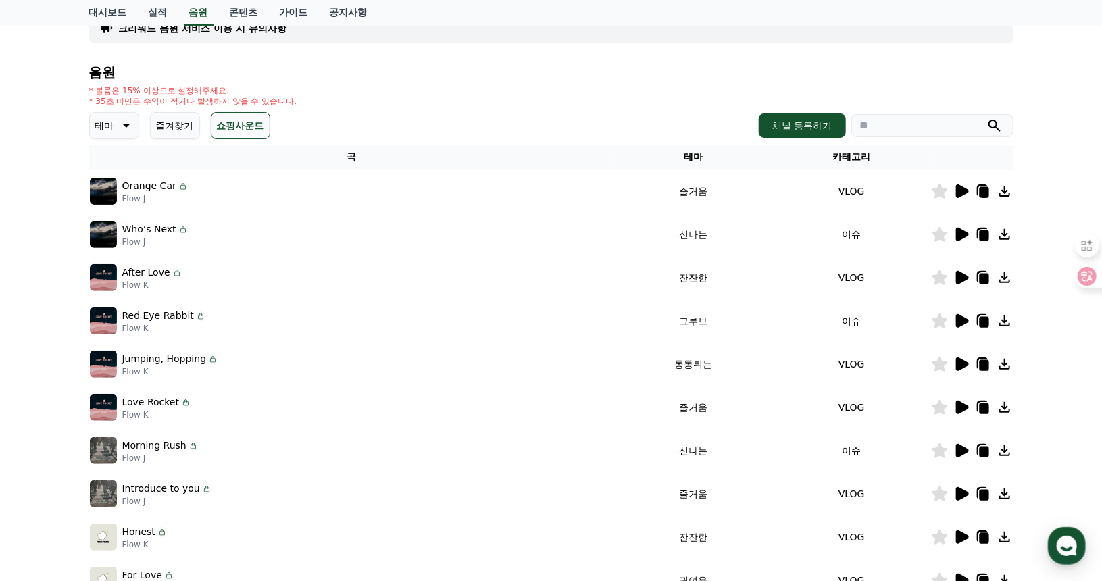
click at [965, 189] on icon at bounding box center [962, 192] width 13 height 14
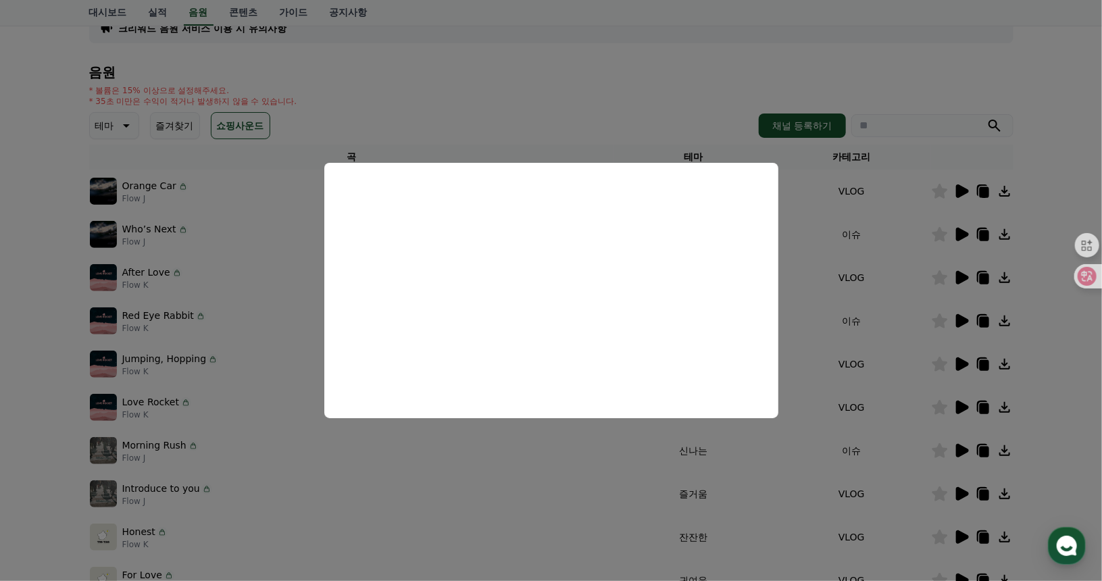
click at [960, 273] on button "close modal" at bounding box center [551, 290] width 1102 height 581
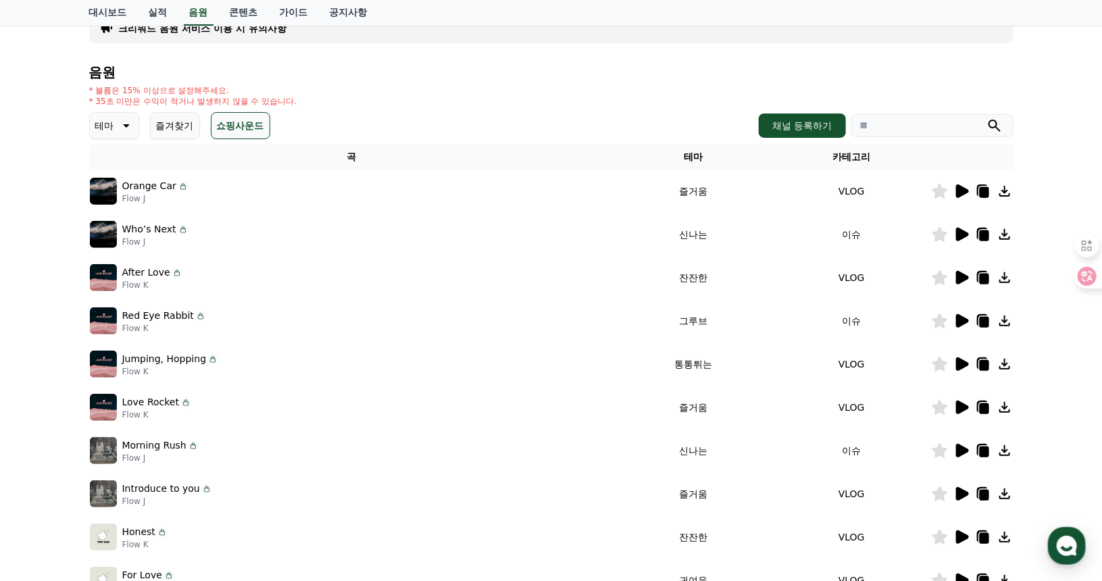
click at [959, 276] on icon at bounding box center [962, 278] width 13 height 14
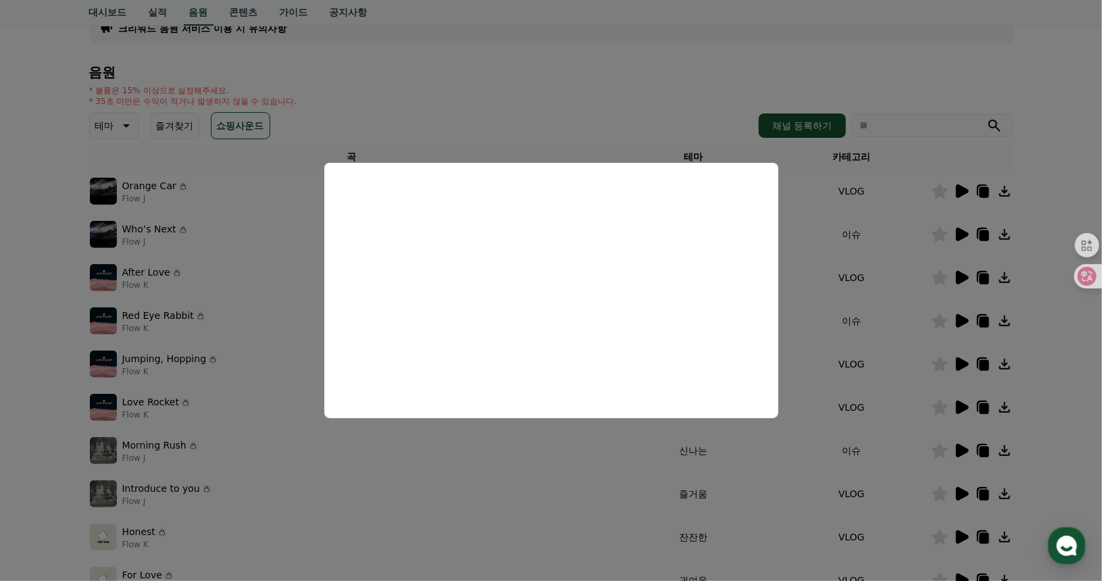
click at [984, 272] on button "close modal" at bounding box center [551, 290] width 1102 height 581
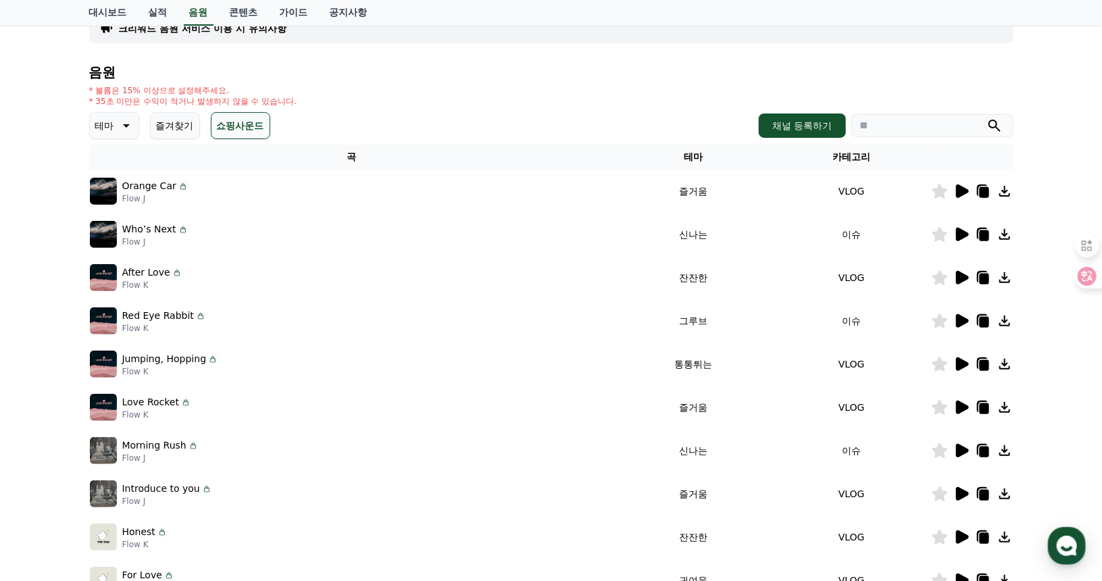
click at [981, 275] on icon at bounding box center [983, 279] width 9 height 11
click at [1037, 307] on div "크리워드 음원 서비스 이용 시 유의사항 음원 * 볼륨은 15% 이상으로 설정해주세요. * 35초 미만은 수익이 적거나 발생하지 않을 수 있습니…" at bounding box center [551, 313] width 1102 height 654
click at [963, 361] on icon at bounding box center [962, 365] width 13 height 14
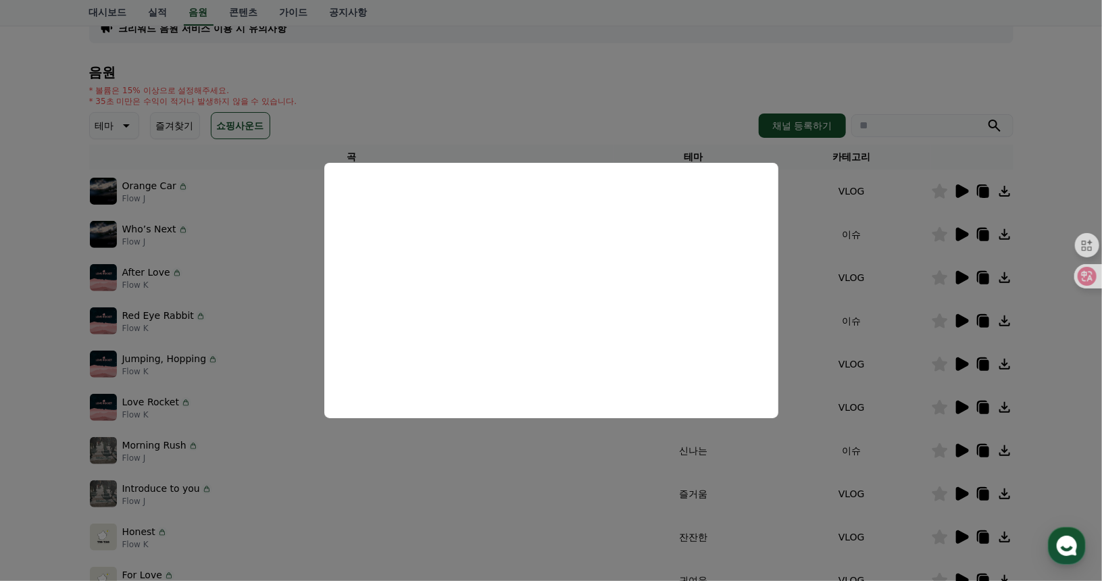
click at [963, 406] on button "close modal" at bounding box center [551, 290] width 1102 height 581
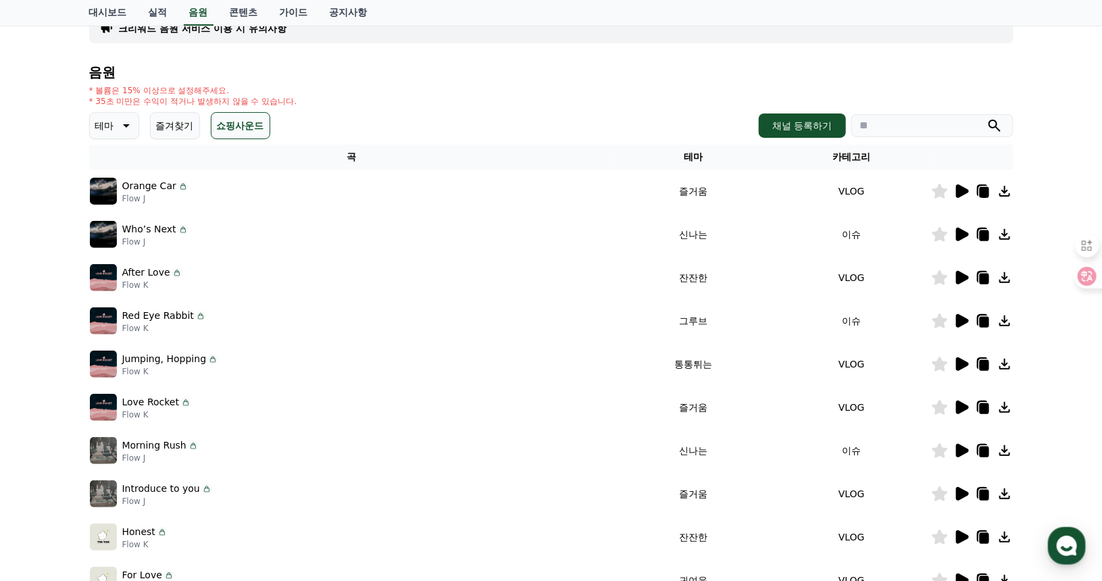
click at [963, 406] on icon at bounding box center [962, 408] width 13 height 14
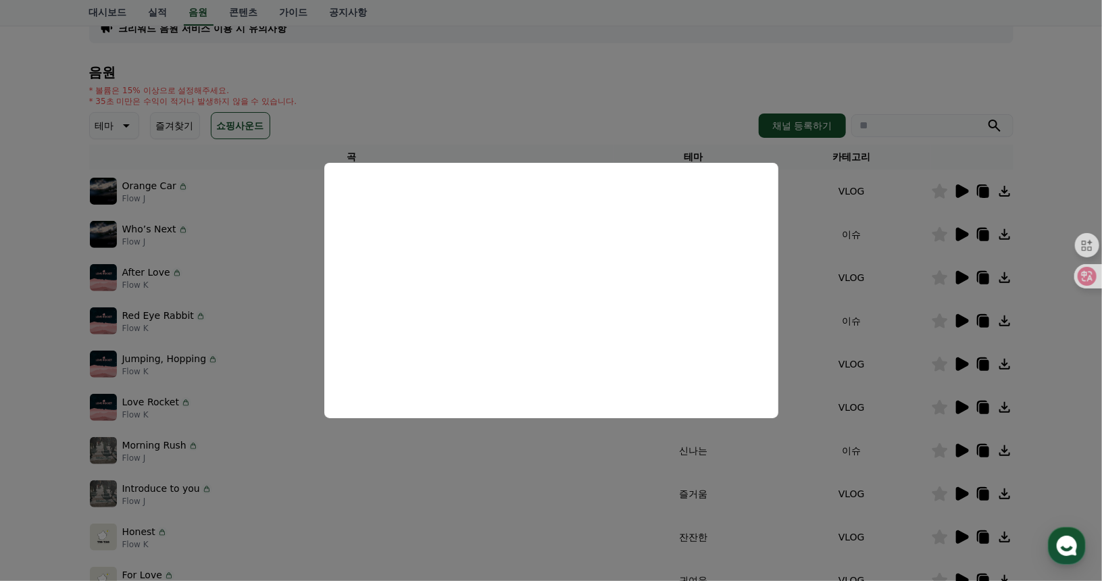
click at [963, 406] on button "close modal" at bounding box center [551, 290] width 1102 height 581
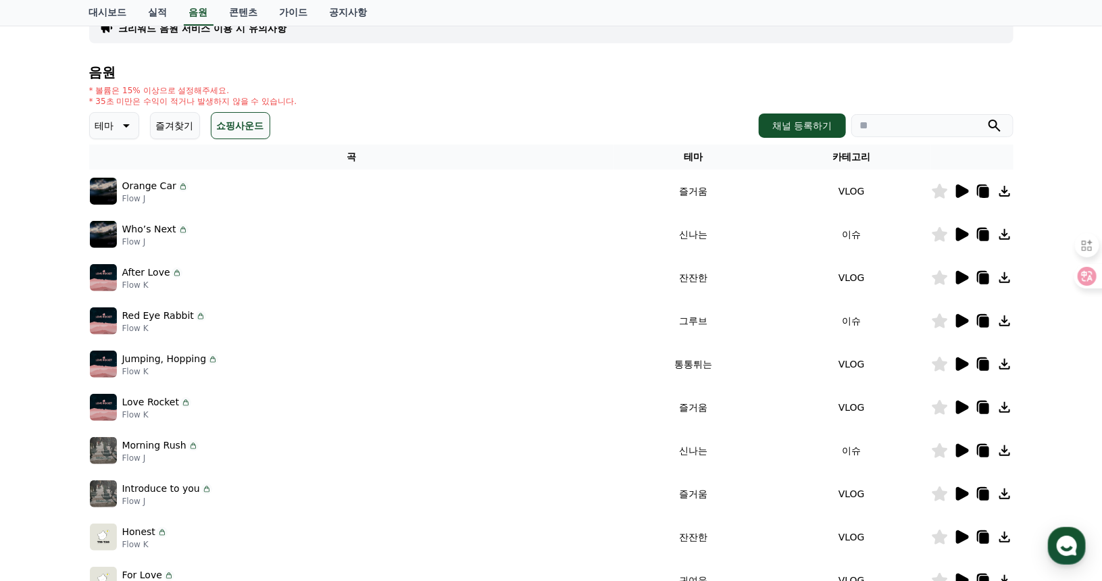
click at [963, 407] on icon at bounding box center [962, 408] width 13 height 14
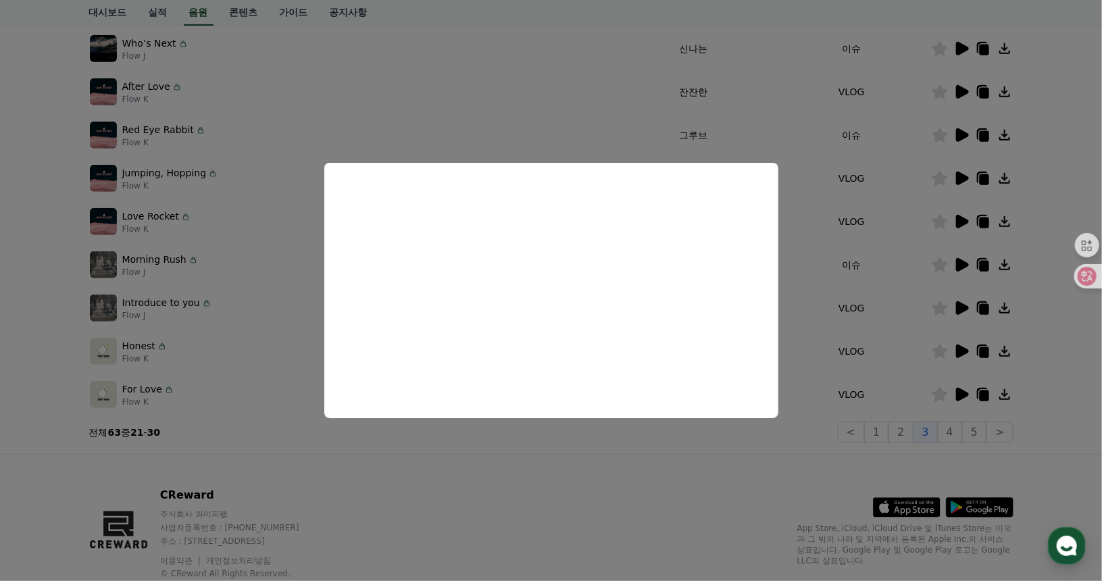
scroll to position [333, 0]
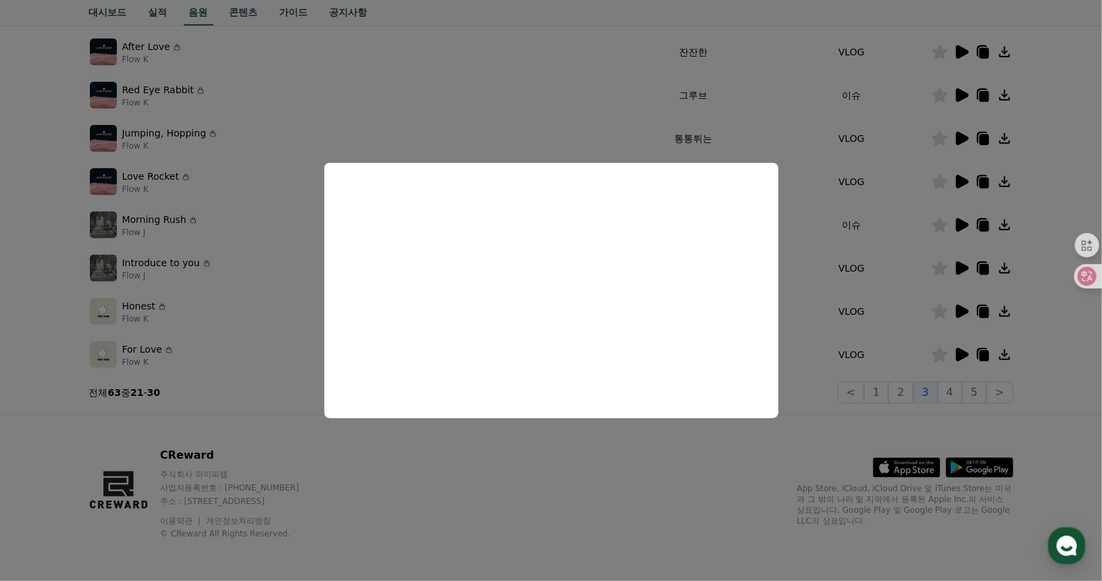
click at [957, 265] on button "close modal" at bounding box center [551, 290] width 1102 height 581
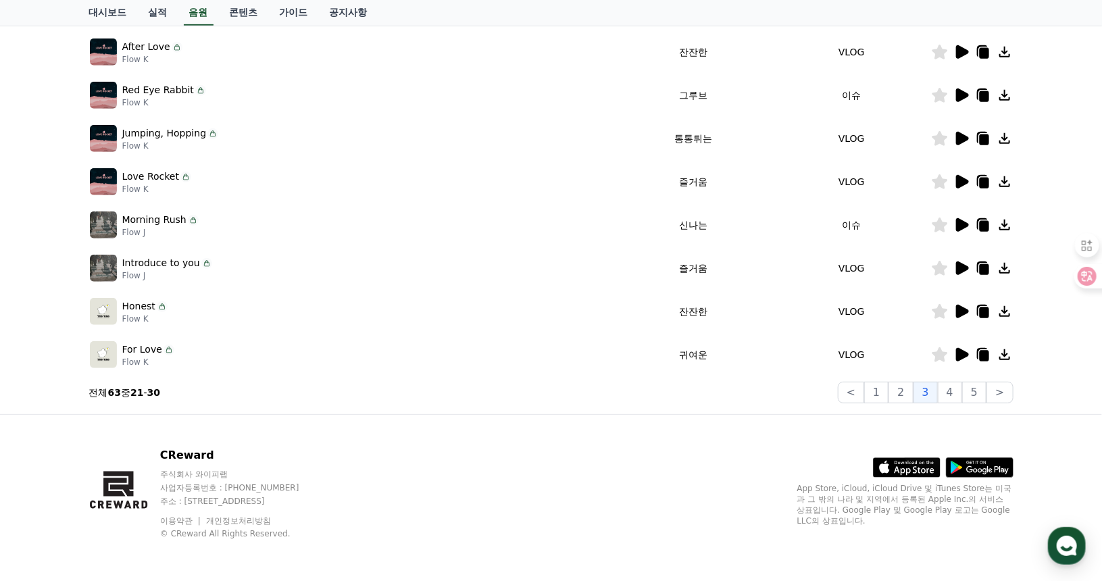
click at [958, 265] on icon at bounding box center [962, 269] width 13 height 14
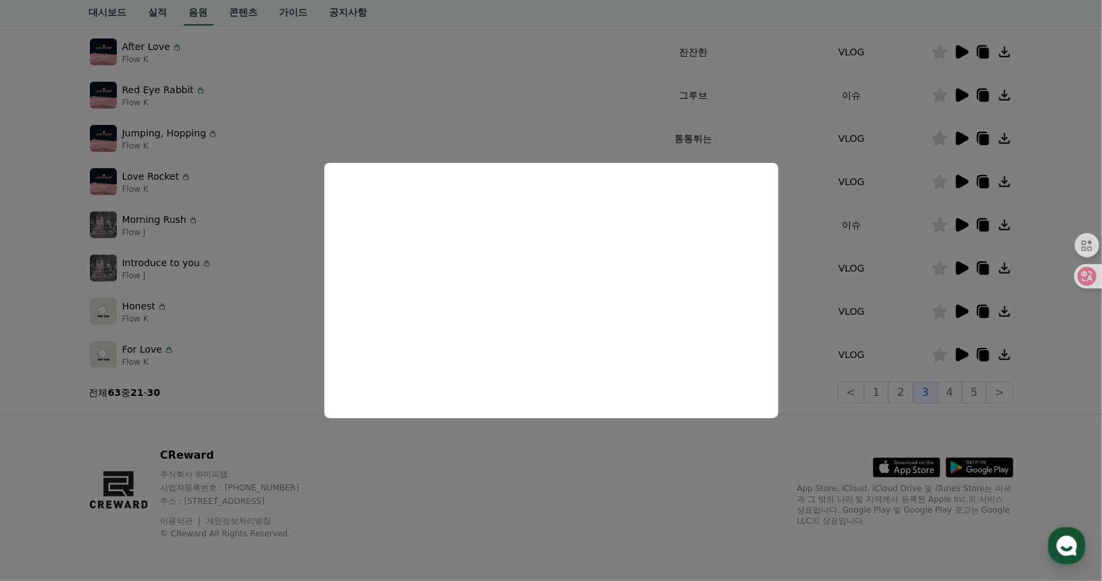
click at [965, 308] on button "close modal" at bounding box center [551, 290] width 1102 height 581
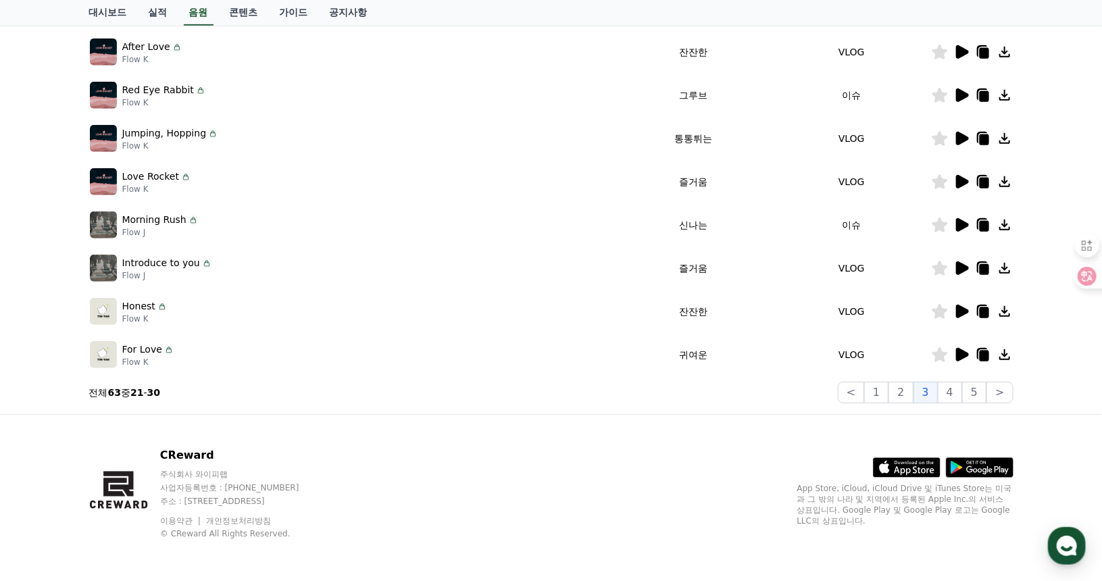
click at [965, 308] on icon at bounding box center [962, 312] width 13 height 14
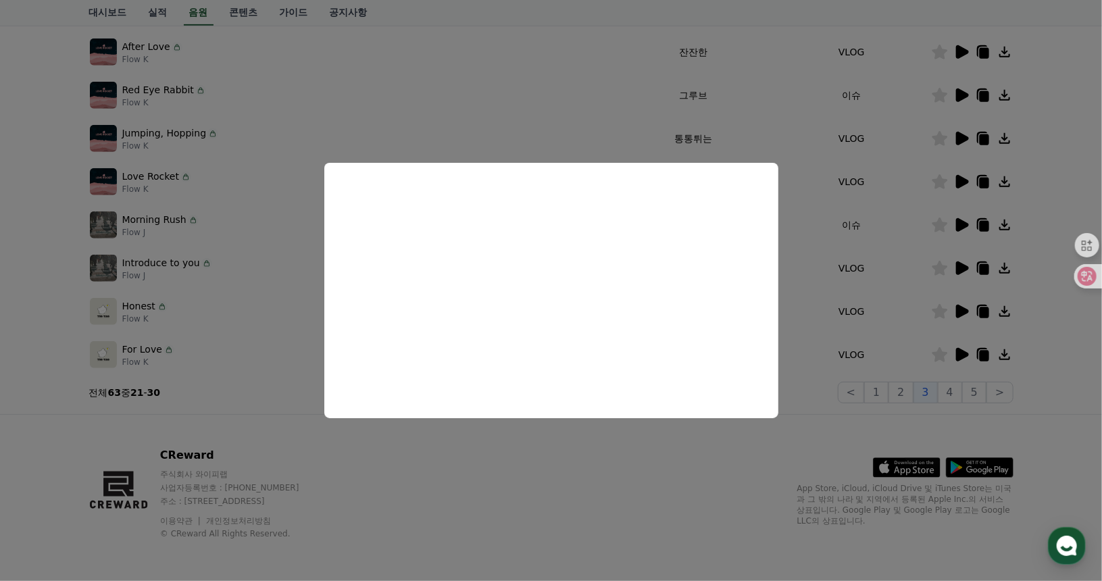
click at [985, 311] on button "close modal" at bounding box center [551, 290] width 1102 height 581
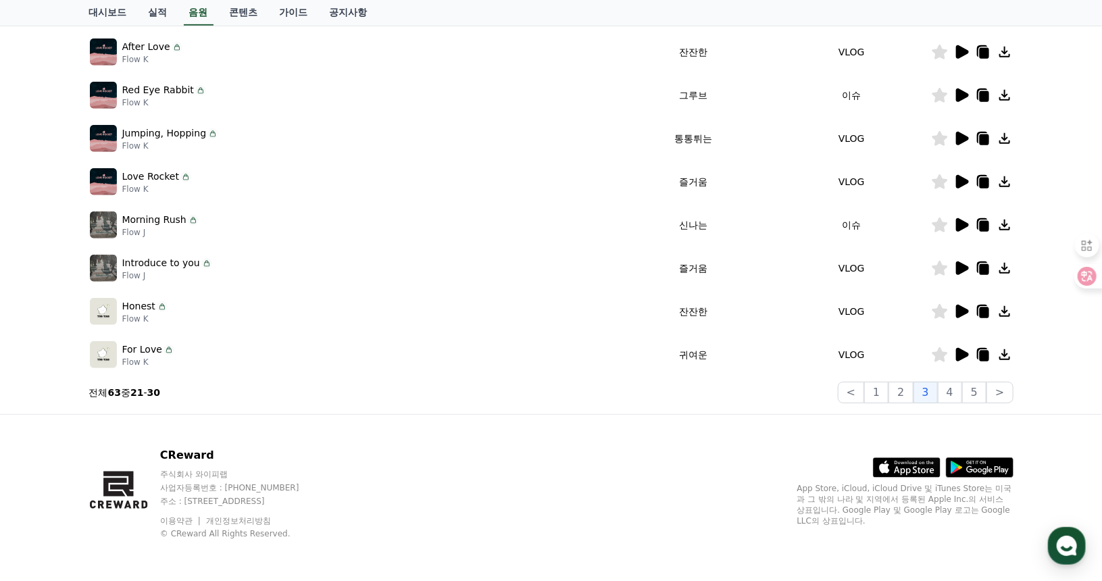
click at [985, 311] on icon at bounding box center [983, 313] width 9 height 11
click at [957, 354] on icon at bounding box center [962, 355] width 13 height 14
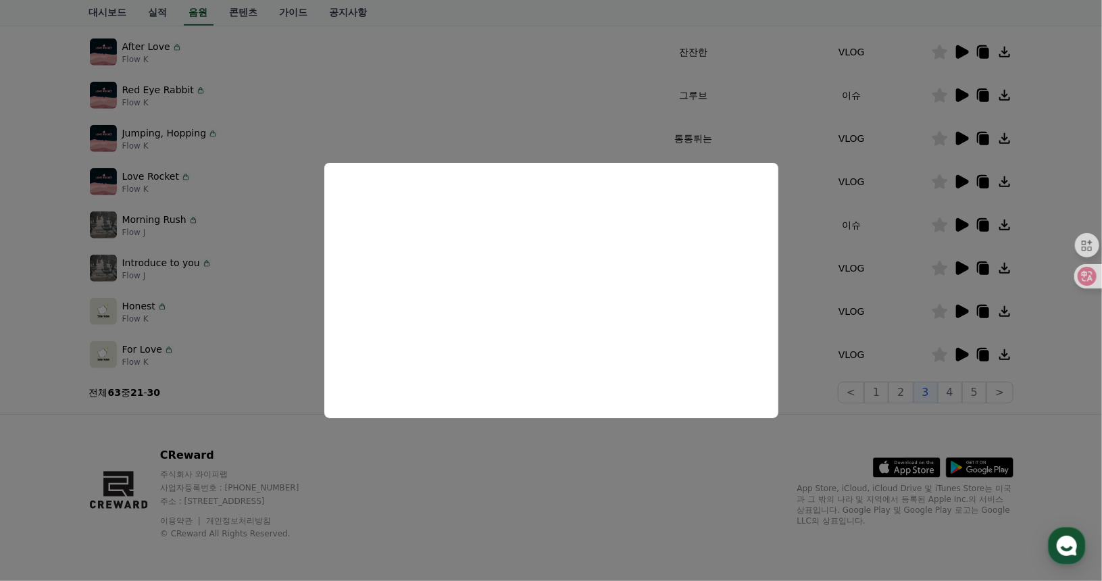
click at [983, 354] on button "close modal" at bounding box center [551, 290] width 1102 height 581
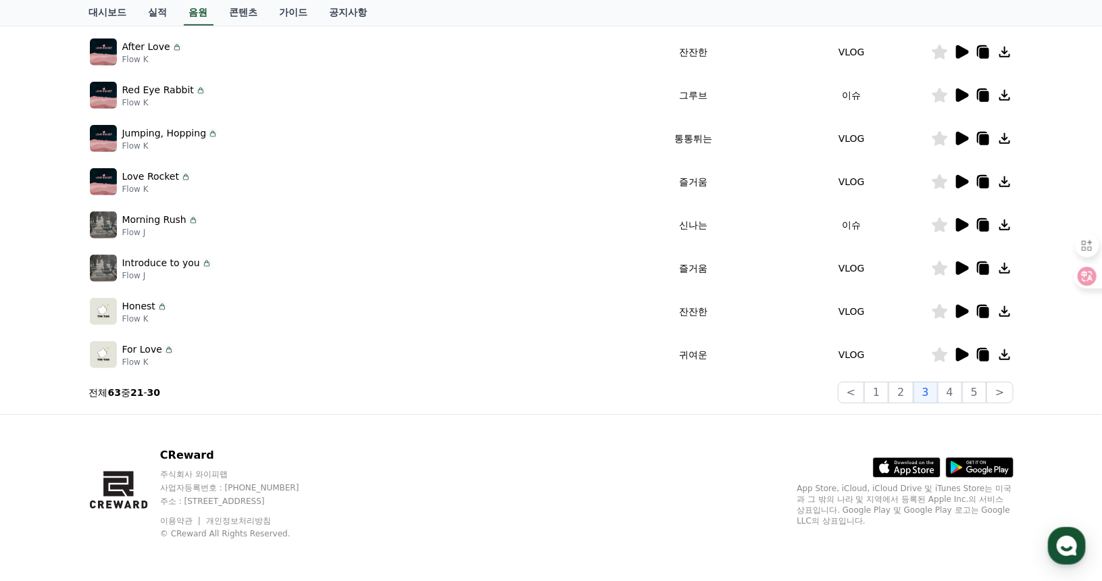
click at [983, 354] on icon at bounding box center [983, 356] width 9 height 11
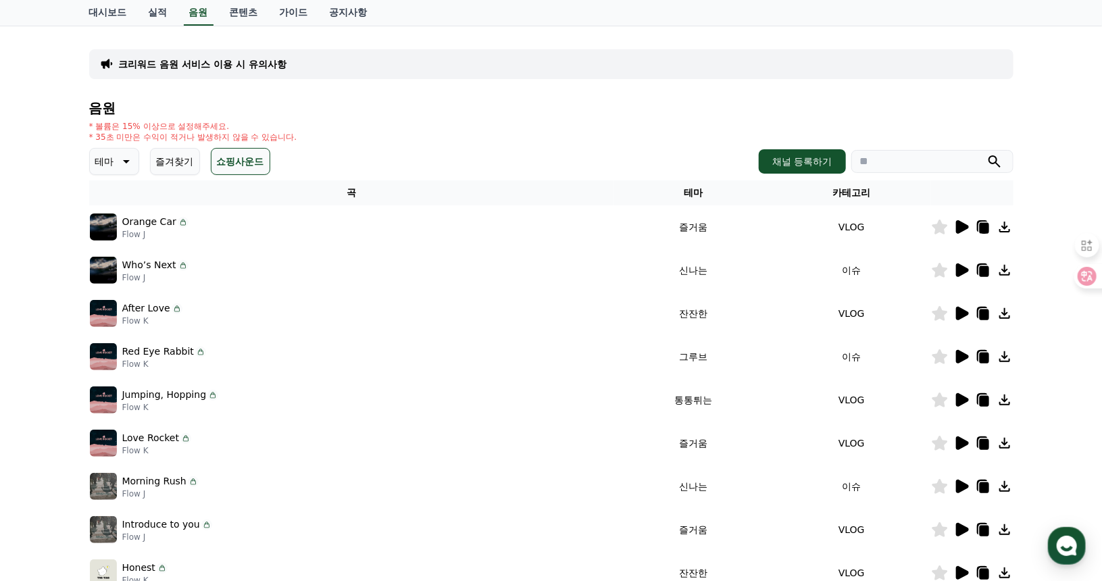
scroll to position [0, 0]
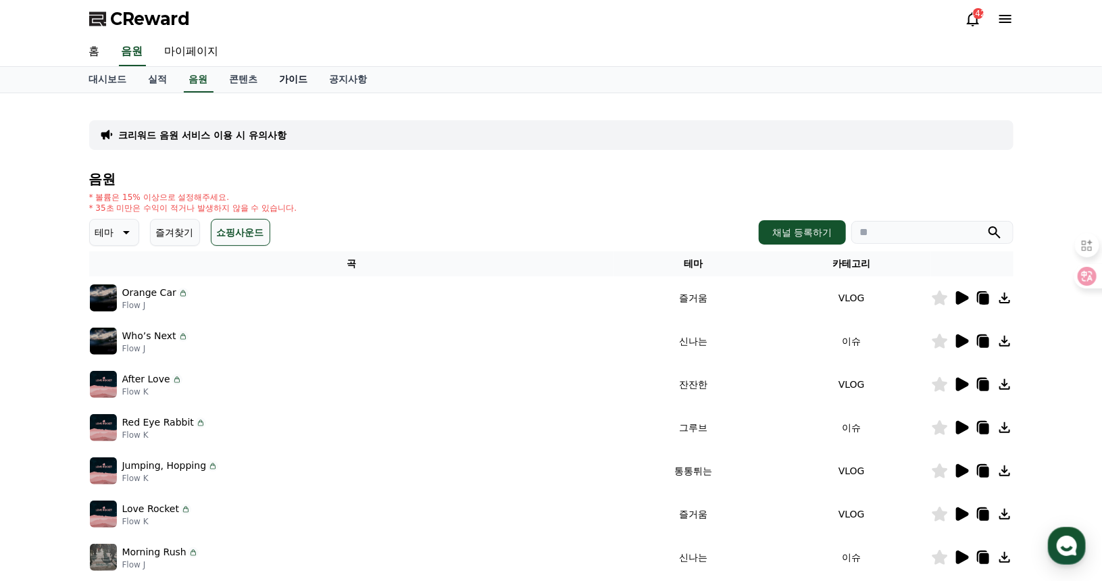
click at [285, 80] on link "가이드" at bounding box center [294, 80] width 50 height 26
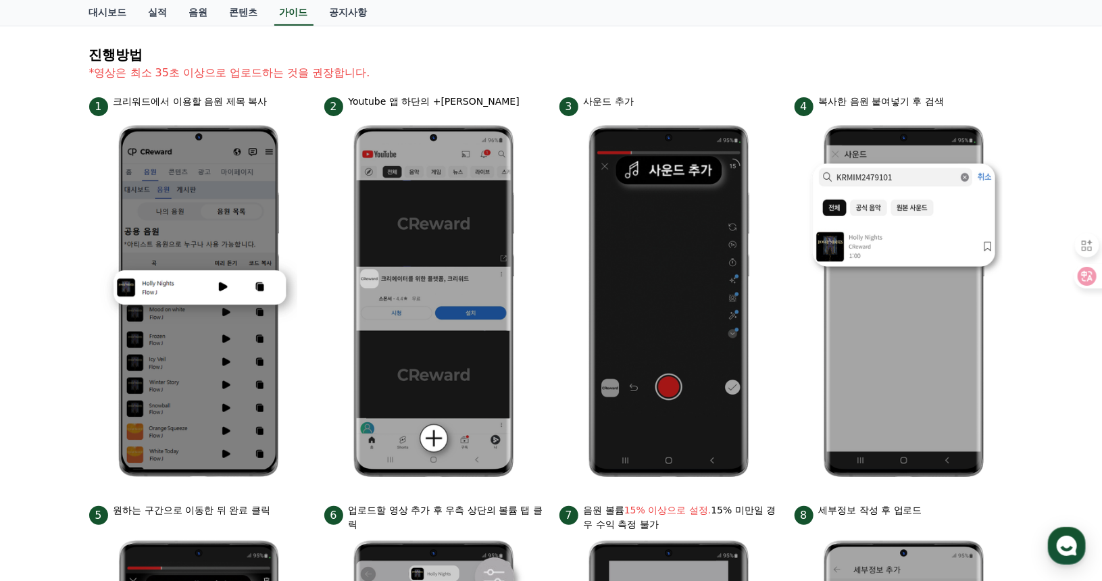
scroll to position [225, 0]
